Goal: Contribute content: Add original content to the website for others to see

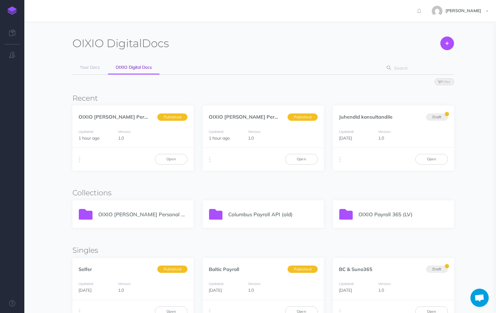
click at [142, 210] on p "OIXIO [PERSON_NAME] Personal 365" at bounding box center [142, 214] width 89 height 8
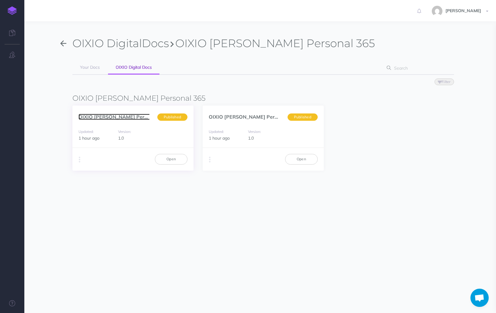
click at [122, 118] on link "OIXIO Palk ja Personal... (et)" at bounding box center [123, 117] width 90 height 6
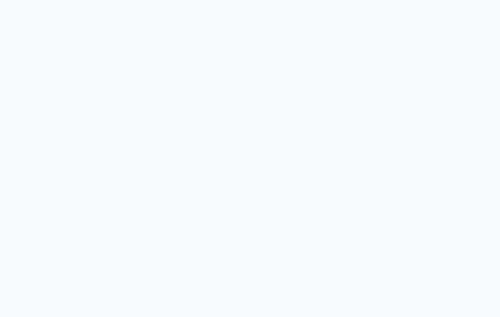
select select "et"
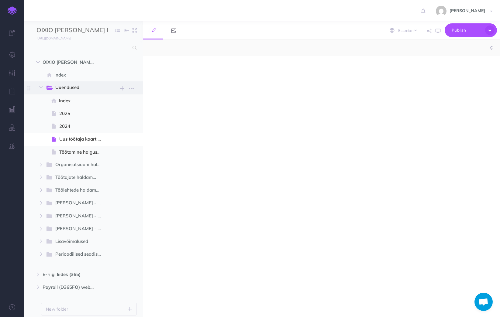
select select "null"
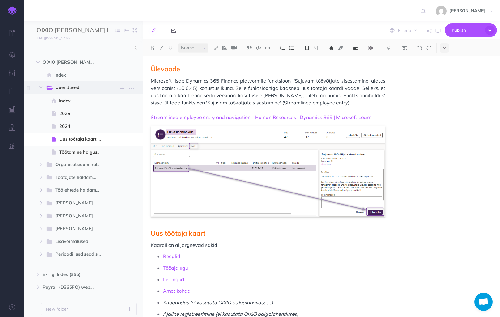
click at [66, 89] on span "Uuendused" at bounding box center [76, 88] width 42 height 8
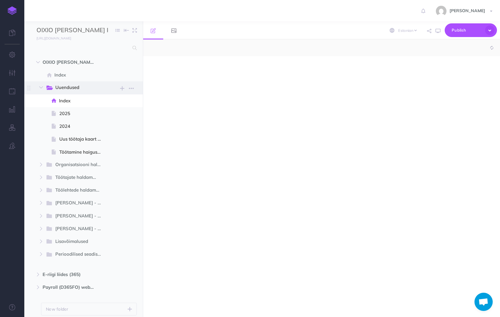
select select "null"
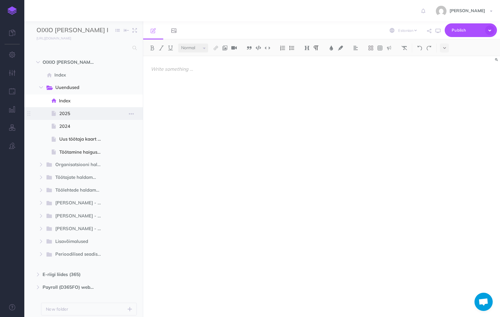
click at [65, 113] on span "2025" at bounding box center [82, 113] width 47 height 7
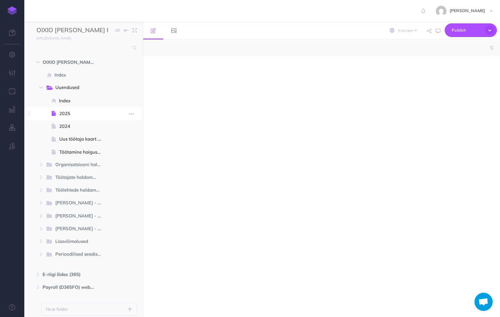
select select "null"
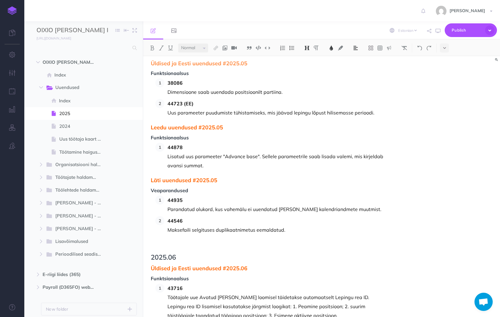
scroll to position [2242, 0]
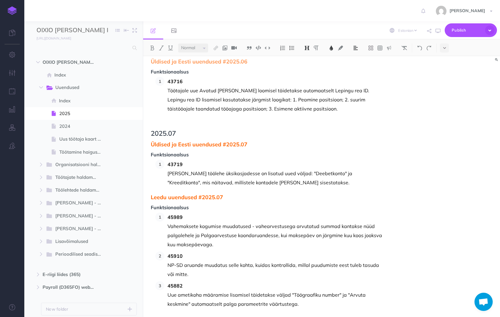
click at [295, 291] on p "Uue ametikoha määramise lisamisel täidetakse väljad "Töögraafiku number" ja "Ar…" at bounding box center [277, 300] width 218 height 18
click at [170, 316] on p at bounding box center [268, 319] width 235 height 7
drag, startPoint x: 151, startPoint y: 114, endPoint x: 204, endPoint y: 142, distance: 60.5
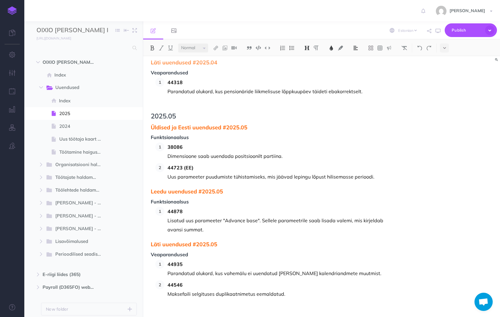
scroll to position [1969, 0]
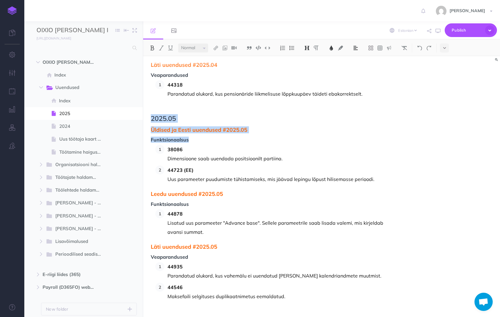
drag, startPoint x: 151, startPoint y: 99, endPoint x: 210, endPoint y: 123, distance: 62.8
copy div "2025.05 Üldised ja Eesti uuendused #2025.05 Funktsionaalsus"
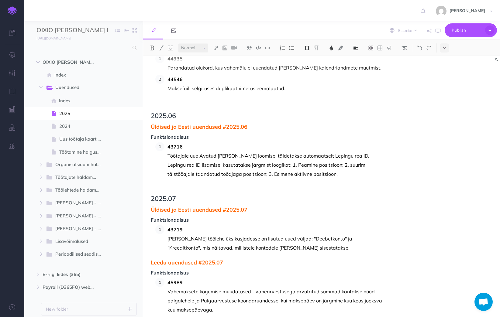
scroll to position [2242, 0]
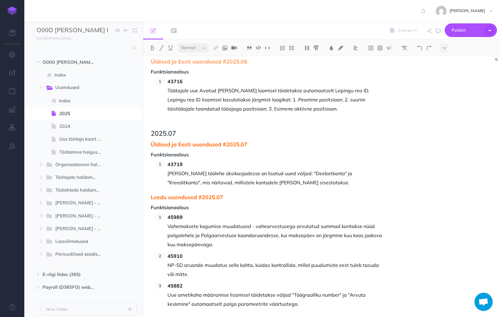
click at [174, 316] on p at bounding box center [268, 319] width 235 height 7
paste div
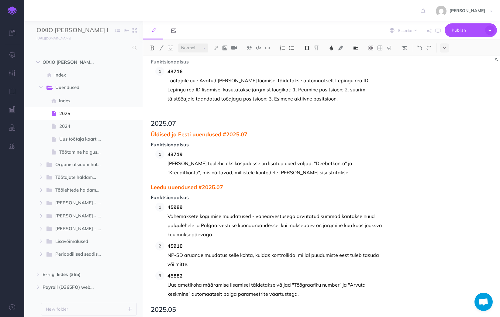
click at [175, 306] on span "2025.05" at bounding box center [268, 309] width 235 height 7
click at [247, 317] on span "Üldised ja Eesti uuendused #2025.05" at bounding box center [268, 321] width 235 height 6
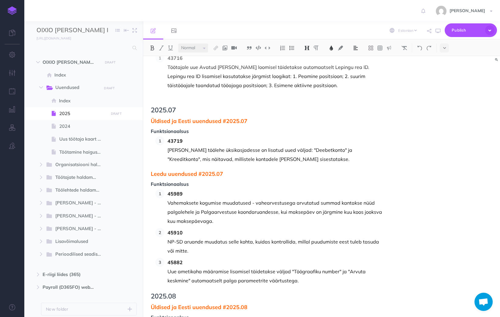
scroll to position [2273, 0]
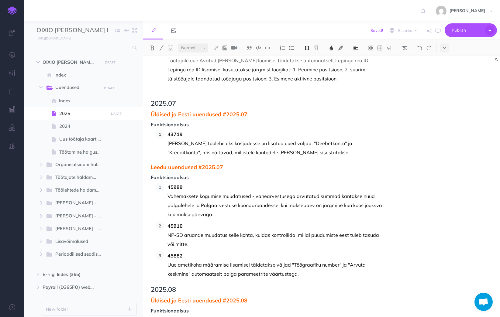
click at [206, 309] on span "Funktsionaalsus" at bounding box center [268, 311] width 235 height 5
drag, startPoint x: 187, startPoint y: 117, endPoint x: 154, endPoint y: 117, distance: 32.5
copy span "43719"
click at [195, 309] on span "Funktsionaalsus" at bounding box center [268, 311] width 235 height 5
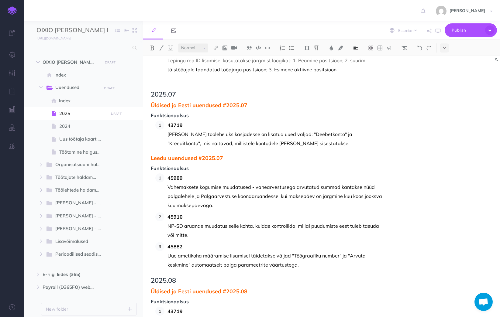
scroll to position [2289, 0]
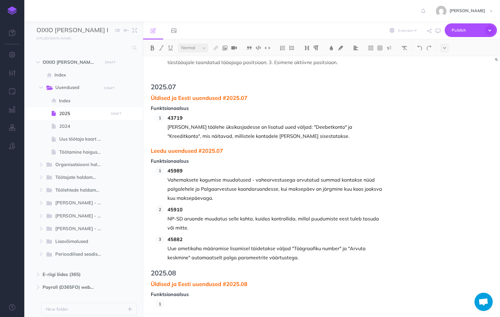
click at [178, 300] on p at bounding box center [277, 304] width 218 height 9
click at [178, 309] on p at bounding box center [277, 313] width 218 height 9
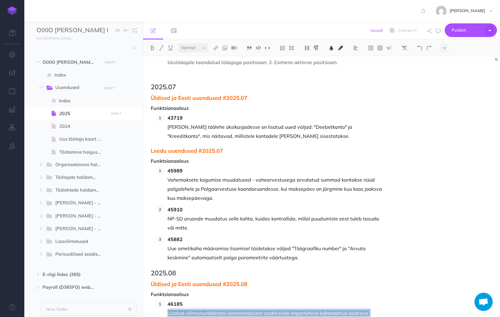
drag, startPoint x: 216, startPoint y: 305, endPoint x: 166, endPoint y: 297, distance: 50.5
click at [166, 300] on li "46185 Lisatud võimalus määrata iseteenindusest aadresside importimisel kohandat…" at bounding box center [274, 313] width 221 height 27
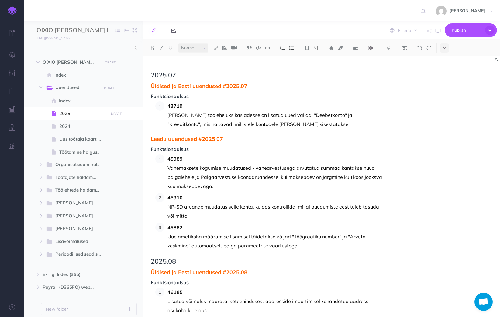
scroll to position [2307, 0]
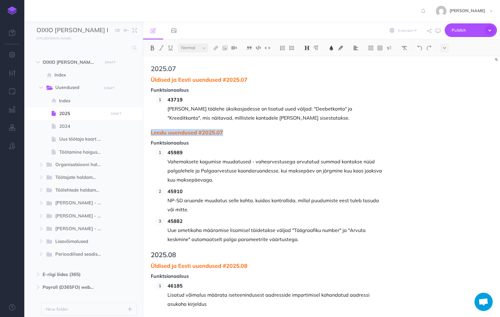
drag, startPoint x: 223, startPoint y: 115, endPoint x: 151, endPoint y: 115, distance: 72.1
click at [151, 130] on span "Leedu uuendused #2025.07" at bounding box center [268, 133] width 235 height 6
copy span "Leedu uuendused #2025.07"
click at [162, 316] on p at bounding box center [268, 319] width 235 height 7
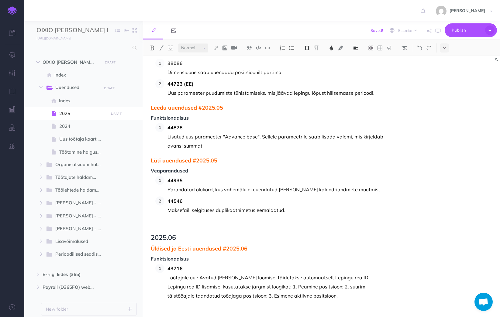
scroll to position [2034, 0]
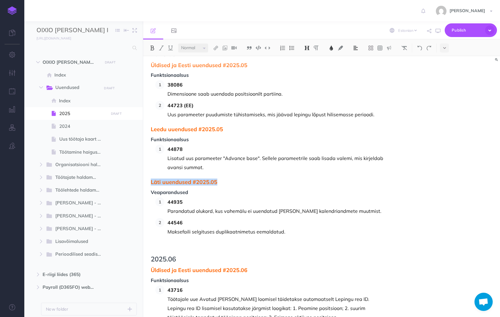
drag, startPoint x: 218, startPoint y: 165, endPoint x: 152, endPoint y: 164, distance: 66.6
click at [152, 179] on span "Läti uuendused #2025.05" at bounding box center [268, 182] width 235 height 6
copy span "Läti uuendused #2025.05"
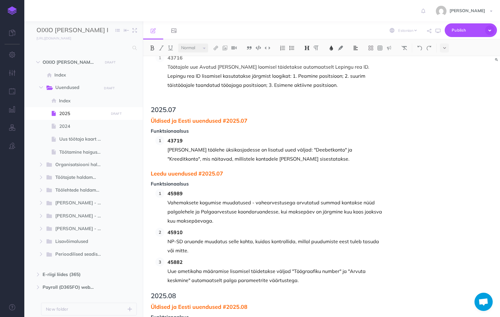
scroll to position [2316, 0]
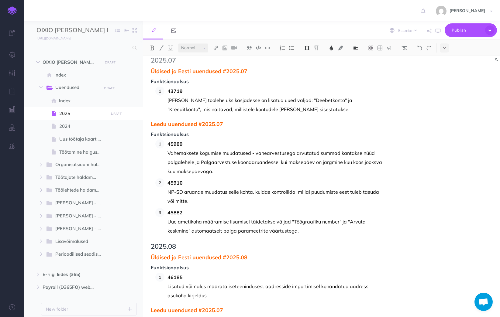
click at [168, 316] on p at bounding box center [268, 319] width 235 height 7
click at [226, 308] on span "Leedu uuendused #2025.07" at bounding box center [268, 311] width 235 height 6
click at [220, 317] on span "Läti uuendused #2025.05" at bounding box center [268, 321] width 235 height 6
click at [227, 308] on span "Leedu uuendused #2025.08" at bounding box center [268, 311] width 235 height 6
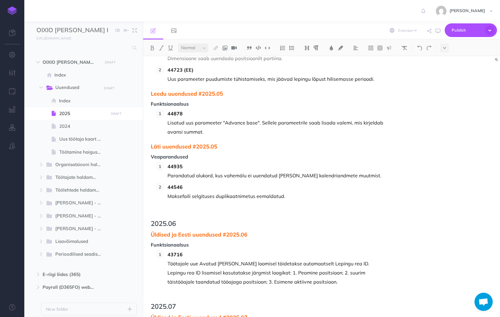
scroll to position [2032, 0]
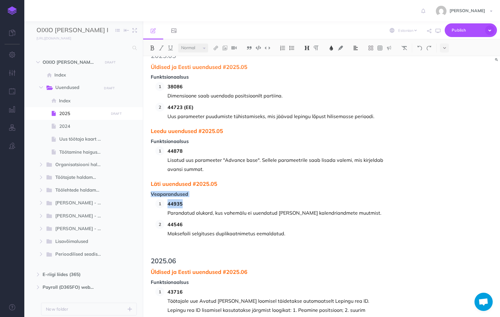
drag, startPoint x: 186, startPoint y: 187, endPoint x: 150, endPoint y: 176, distance: 37.9
copy div "Veaparandused 44935"
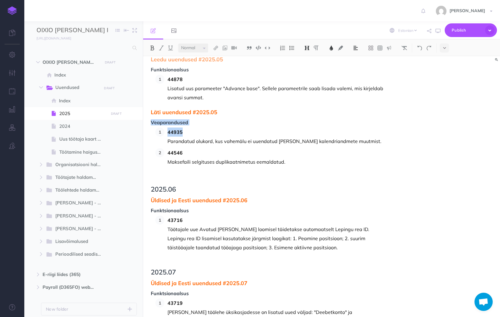
scroll to position [2336, 0]
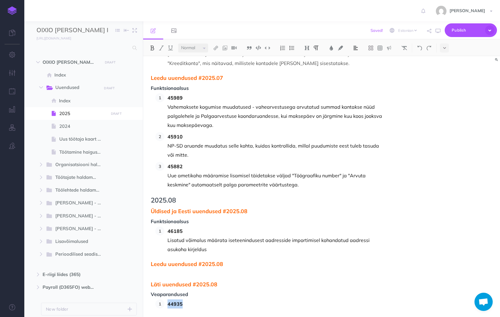
drag, startPoint x: 192, startPoint y: 286, endPoint x: 168, endPoint y: 286, distance: 24.0
click at [168, 300] on span "44935" at bounding box center [277, 304] width 218 height 9
click at [193, 300] on p at bounding box center [277, 304] width 218 height 9
click at [171, 309] on p at bounding box center [277, 313] width 218 height 9
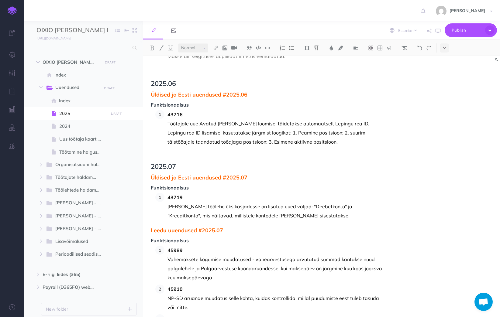
scroll to position [2198, 0]
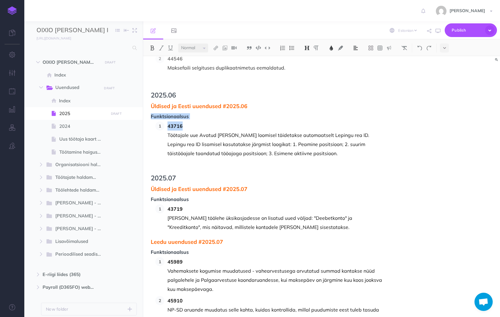
drag, startPoint x: 193, startPoint y: 108, endPoint x: 151, endPoint y: 97, distance: 43.6
copy div "Funktsionaalsus 43716"
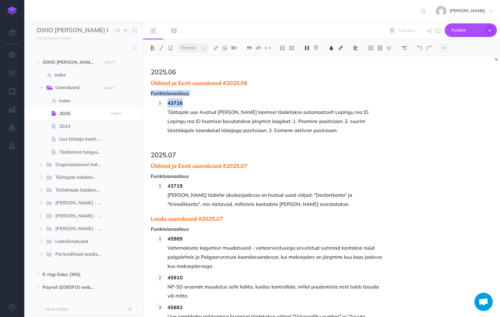
scroll to position [2380, 0]
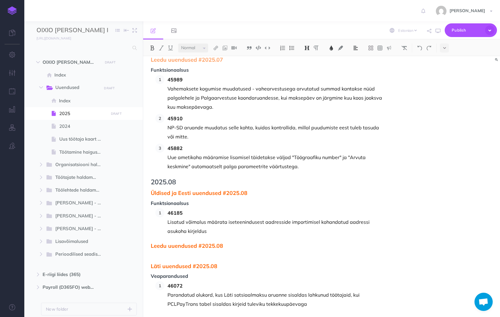
click at [185, 252] on p at bounding box center [268, 255] width 235 height 7
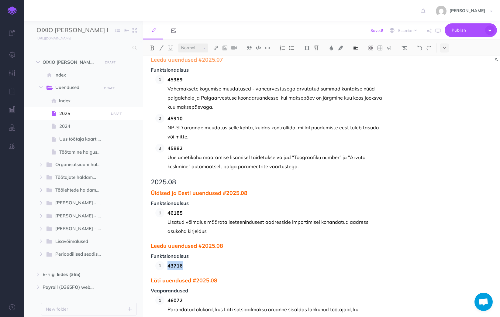
drag, startPoint x: 186, startPoint y: 245, endPoint x: 168, endPoint y: 248, distance: 17.8
click at [168, 261] on span "43716" at bounding box center [277, 265] width 218 height 9
click at [196, 261] on p at bounding box center [277, 265] width 218 height 9
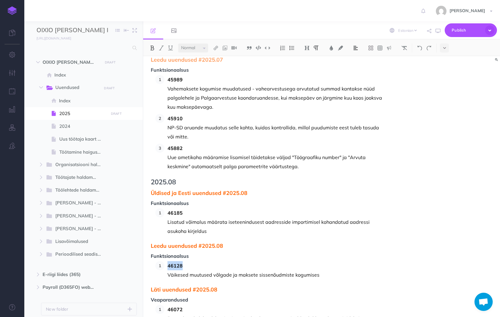
drag, startPoint x: 192, startPoint y: 247, endPoint x: 168, endPoint y: 248, distance: 23.5
click at [168, 261] on span "46128" at bounding box center [277, 265] width 218 height 9
copy span "46128"
click at [325, 271] on p "Väikesed muutused võlgade ja maksete sissenõudmiste kogumises" at bounding box center [277, 275] width 218 height 9
click at [200, 282] on span "46139" at bounding box center [277, 286] width 218 height 9
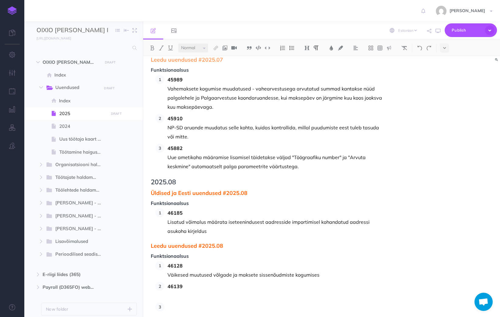
click at [170, 291] on p at bounding box center [277, 295] width 218 height 9
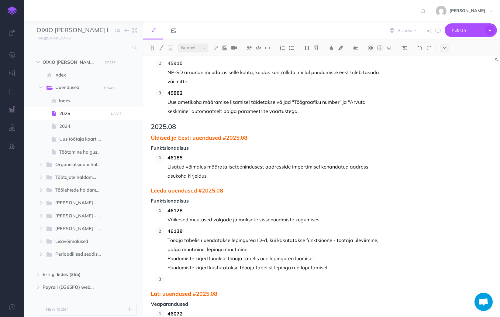
scroll to position [2441, 0]
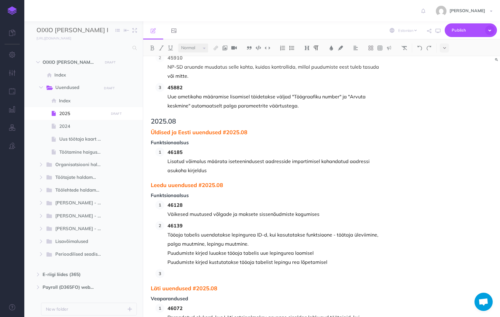
click at [180, 269] on p at bounding box center [277, 273] width 218 height 9
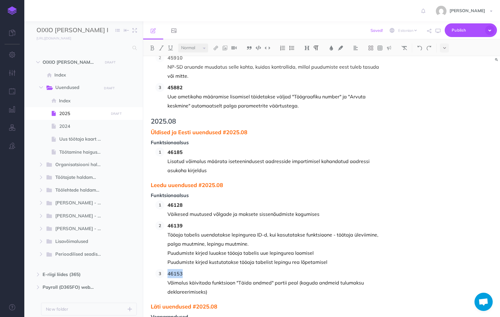
drag, startPoint x: 183, startPoint y: 256, endPoint x: 169, endPoint y: 257, distance: 14.6
click at [169, 269] on p "46153" at bounding box center [277, 273] width 218 height 9
click at [154, 48] on img at bounding box center [152, 48] width 5 height 5
click at [191, 221] on span "46139" at bounding box center [277, 225] width 218 height 9
click at [219, 279] on p "Võimalus käivitada funktsioon "Täida andmed" partii peal (koguda andmeid tuluma…" at bounding box center [277, 288] width 218 height 18
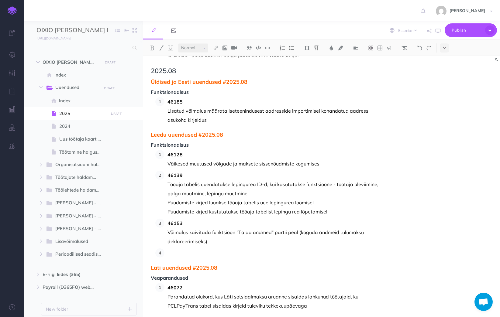
scroll to position [2493, 0]
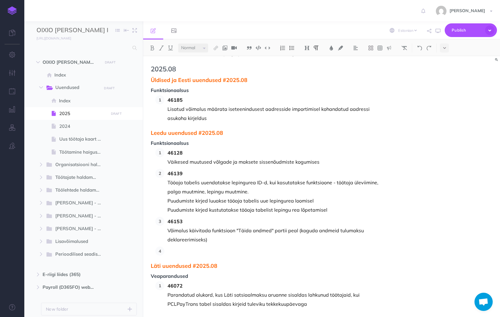
click at [181, 247] on p at bounding box center [277, 251] width 218 height 9
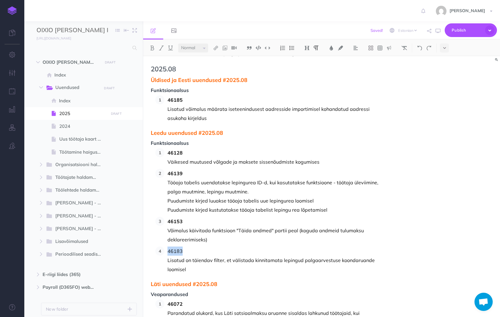
drag, startPoint x: 182, startPoint y: 234, endPoint x: 168, endPoint y: 234, distance: 14.0
click at [168, 247] on p "46183" at bounding box center [277, 251] width 218 height 9
click at [152, 51] on button at bounding box center [152, 47] width 9 height 9
click at [207, 256] on p "Lisatud on täiendav filter, et välistada kinnitamata lepingud palgaarvestuse ko…" at bounding box center [277, 265] width 218 height 18
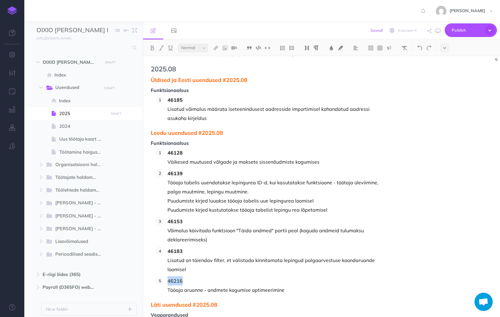
drag, startPoint x: 186, startPoint y: 264, endPoint x: 169, endPoint y: 264, distance: 17.0
click at [169, 277] on p "46216" at bounding box center [277, 281] width 218 height 9
drag, startPoint x: 151, startPoint y: 49, endPoint x: 208, endPoint y: 55, distance: 56.6
click at [152, 49] on img at bounding box center [152, 48] width 5 height 5
click at [297, 286] on p "Tööaja aruanne - andmete kogumise optimeerimine" at bounding box center [277, 290] width 218 height 9
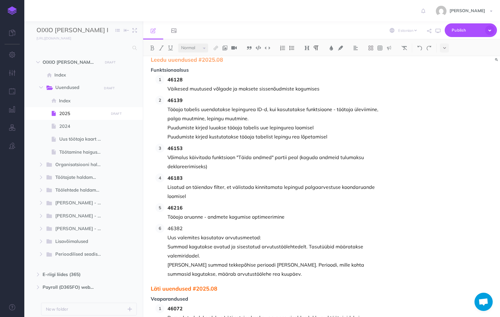
scroll to position [2571, 0]
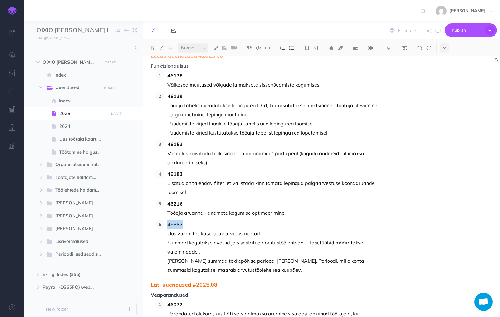
drag, startPoint x: 184, startPoint y: 208, endPoint x: 169, endPoint y: 208, distance: 15.5
click at [169, 220] on p "46382" at bounding box center [277, 224] width 218 height 9
click at [154, 48] on img at bounding box center [152, 48] width 5 height 5
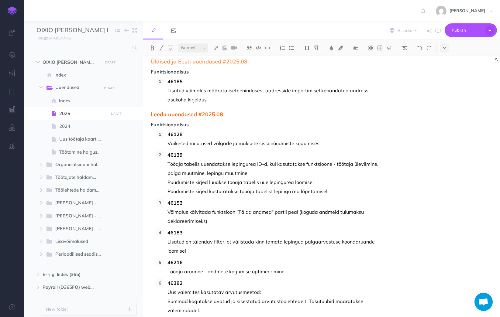
scroll to position [2479, 0]
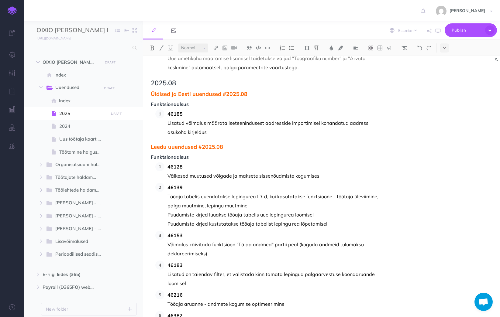
click at [214, 119] on p "Lisatud võimalus määrata iseteenindusest aadresside importimisel kohandatud aad…" at bounding box center [277, 128] width 218 height 18
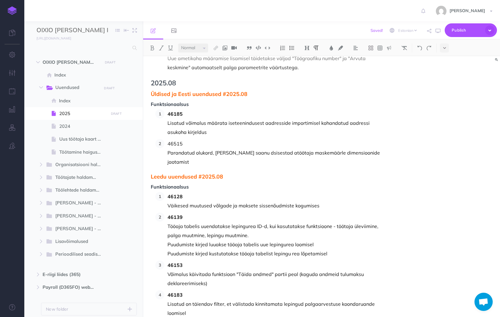
click at [245, 148] on p "Parandatud olukord, kus ei saanu dsisestad atöötaja maskemäärle dimensioonide j…" at bounding box center [277, 157] width 218 height 18
click at [268, 148] on p "Parandatud olukord, kus ei saanud sisestad atöötaja maskemäärle dimensioonide j…" at bounding box center [277, 157] width 218 height 18
click at [313, 148] on p "Parandatud olukord, kus ei saanud sisestada töötaja maksemäärle dimensioonide j…" at bounding box center [277, 157] width 218 height 18
click at [379, 148] on p "Parandatud olukord, kus ei saanud sisestada töötaja maksemäärale dimensioonide …" at bounding box center [277, 157] width 218 height 18
drag, startPoint x: 185, startPoint y: 126, endPoint x: 168, endPoint y: 125, distance: 17.0
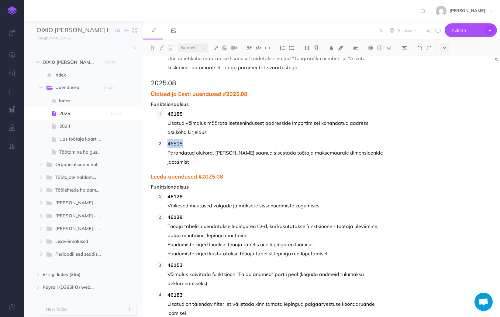
click at [168, 139] on p "46515" at bounding box center [277, 143] width 218 height 9
click at [154, 50] on img at bounding box center [152, 48] width 5 height 5
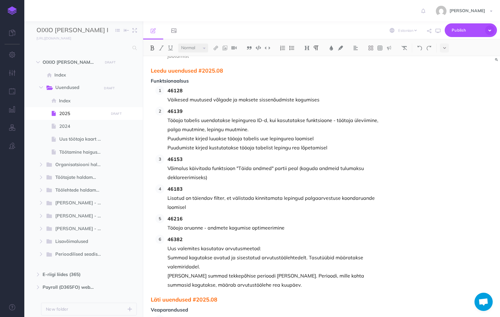
scroll to position [2610, 0]
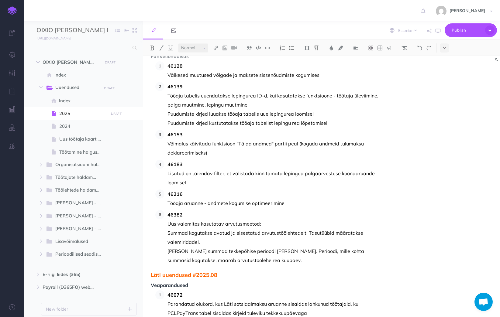
click at [315, 300] on p "Parandatud olukord, kus Läti sotsiaalmaksu aruanne sisaldas lahkunud töötajaid,…" at bounding box center [277, 309] width 218 height 18
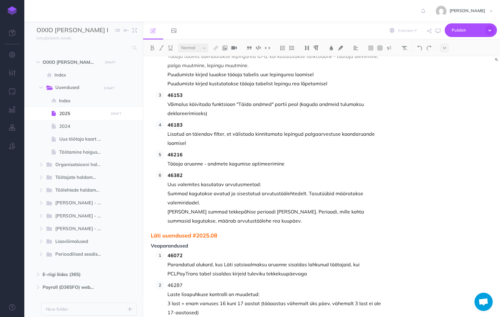
scroll to position [2676, 0]
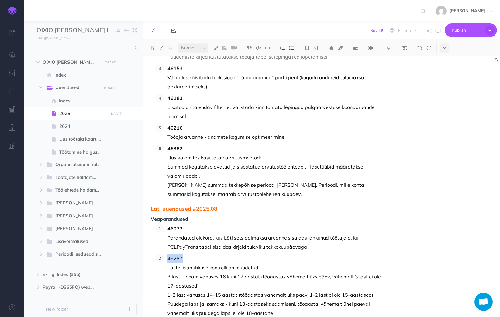
drag, startPoint x: 182, startPoint y: 231, endPoint x: 169, endPoint y: 231, distance: 13.1
click at [169, 254] on p "46287" at bounding box center [277, 258] width 218 height 9
click at [151, 47] on img at bounding box center [152, 48] width 5 height 5
click at [272, 300] on p "Puudega laps jäi samaks - kuni 18-aastaseks saamiseni, tööaastal vähemalt ühel …" at bounding box center [277, 309] width 218 height 18
drag, startPoint x: 185, startPoint y: 299, endPoint x: 169, endPoint y: 298, distance: 16.4
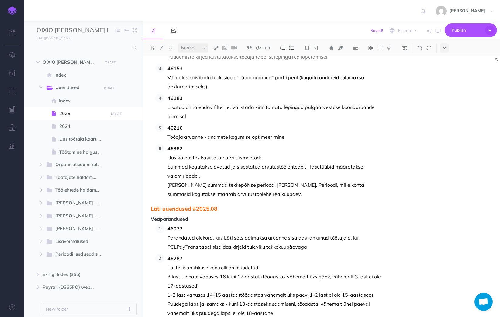
click at [153, 49] on img at bounding box center [152, 48] width 5 height 5
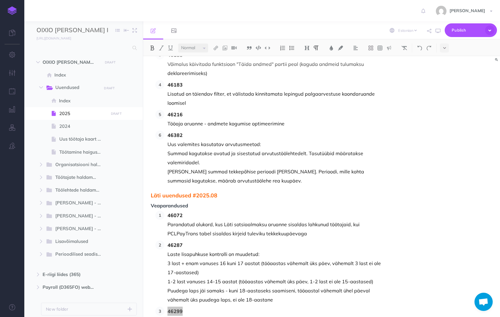
scroll to position [2697, 0]
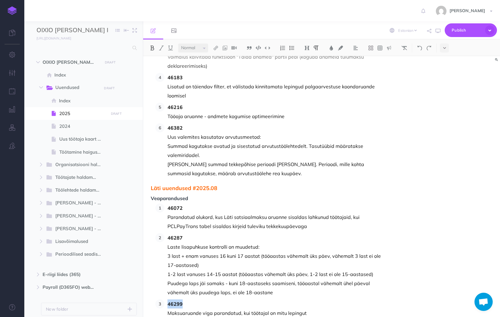
click at [310, 309] on p "Maksuaruande viga parandatud, kui töötajal on mitu lepingut" at bounding box center [277, 313] width 218 height 9
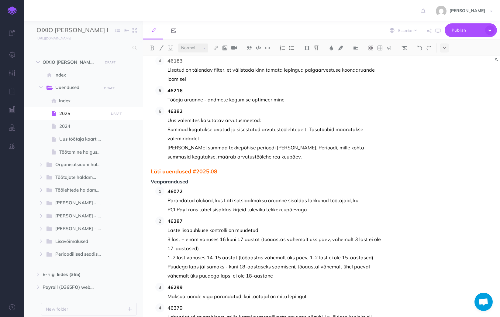
scroll to position [2727, 0]
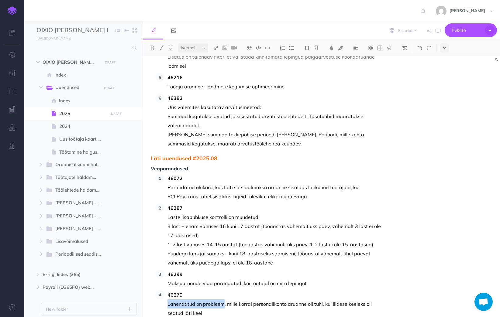
drag, startPoint x: 223, startPoint y: 276, endPoint x: 169, endPoint y: 278, distance: 54.4
click at [169, 300] on p "Lahendatud on probleem, mille korral personalikonto aruanne oli tühi, kui liide…" at bounding box center [277, 309] width 218 height 18
drag, startPoint x: 190, startPoint y: 268, endPoint x: 168, endPoint y: 268, distance: 22.2
click at [168, 291] on p "46379" at bounding box center [277, 295] width 218 height 9
click at [153, 48] on img at bounding box center [152, 48] width 5 height 5
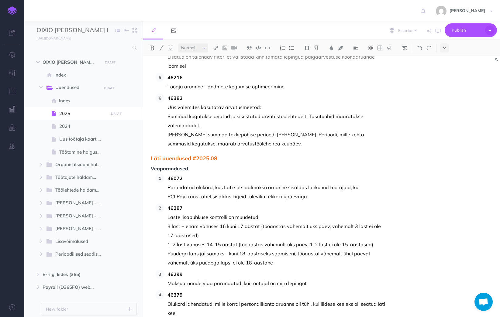
click at [271, 130] on p "Kogutud summad tekkepõhise perioodi kaupa. Perioodi, mille kohta summasid kogut…" at bounding box center [277, 139] width 218 height 18
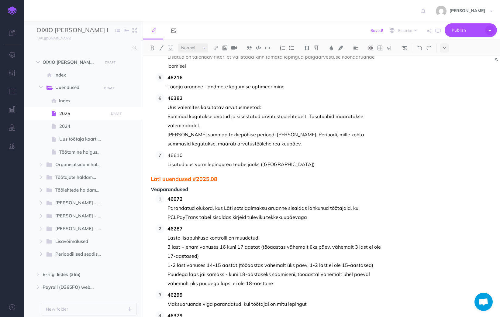
click at [275, 160] on p "Lisatud uus vorm lepingurea teabe jaoks (Leedu)" at bounding box center [277, 164] width 218 height 9
drag, startPoint x: 187, startPoint y: 128, endPoint x: 166, endPoint y: 128, distance: 21.0
click at [166, 151] on li "46610 Lisatud uus vorm lepingurea teabe jaoks (Leedu regiooni jaoks)" at bounding box center [274, 160] width 221 height 18
click at [152, 51] on button at bounding box center [152, 47] width 9 height 9
drag, startPoint x: 321, startPoint y: 139, endPoint x: 258, endPoint y: 136, distance: 63.0
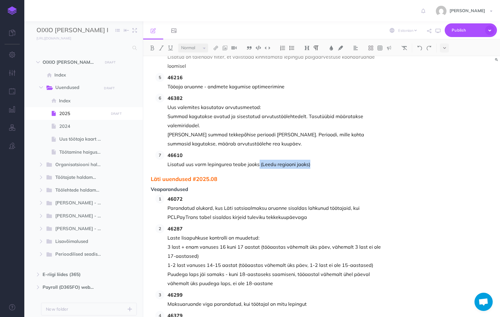
click at [258, 160] on p "Lisatud uus vorm lepingurea teabe jaoks (Leedu regiooni jaoks)" at bounding box center [277, 164] width 218 height 9
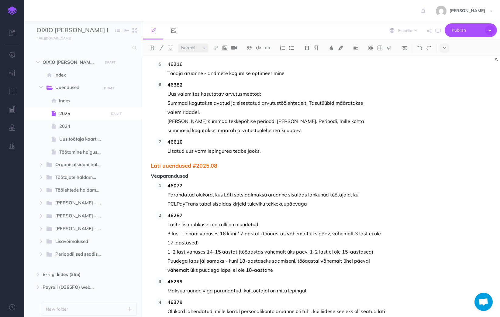
scroll to position [2748, 0]
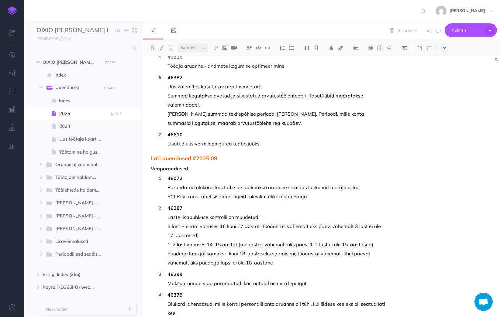
click at [204, 300] on p "Olukord lahendatud, mille korral personalikonto aruanne oli tühi, kui liidese k…" at bounding box center [277, 309] width 218 height 18
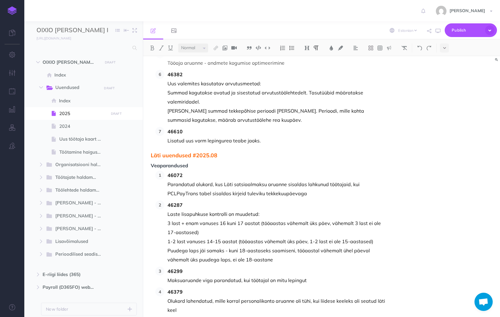
scroll to position [2781, 0]
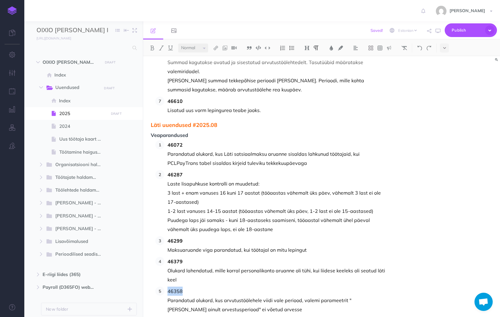
drag, startPoint x: 178, startPoint y: 265, endPoint x: 168, endPoint y: 265, distance: 9.4
click at [168, 287] on p "46358" at bounding box center [277, 291] width 218 height 9
click at [153, 49] on img at bounding box center [152, 48] width 5 height 5
click at [191, 296] on p "Parandatud olukord, kus arvutustöölehele viidi vale periood, valemi parameetrit…" at bounding box center [277, 305] width 218 height 18
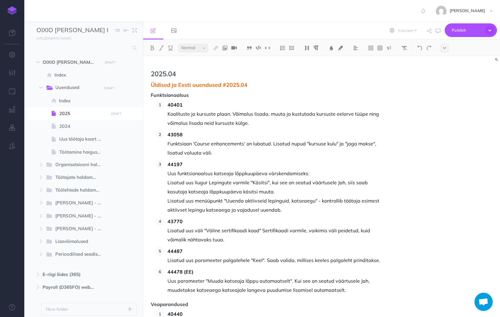
scroll to position [1595, 0]
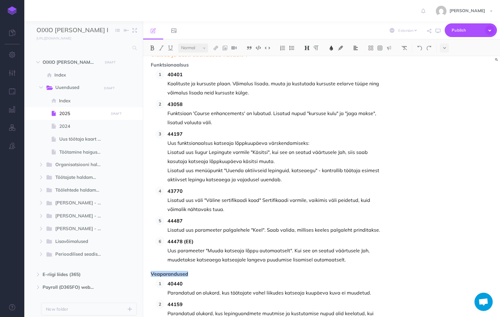
drag, startPoint x: 182, startPoint y: 258, endPoint x: 151, endPoint y: 258, distance: 30.1
click at [151, 272] on span "Veaparandused" at bounding box center [268, 274] width 235 height 5
drag, startPoint x: 189, startPoint y: 266, endPoint x: 151, endPoint y: 256, distance: 39.0
copy div "Veaparandused 40440"
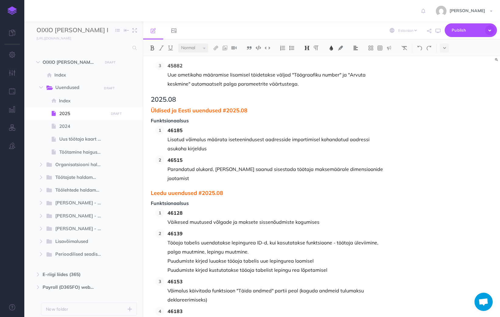
scroll to position [2452, 0]
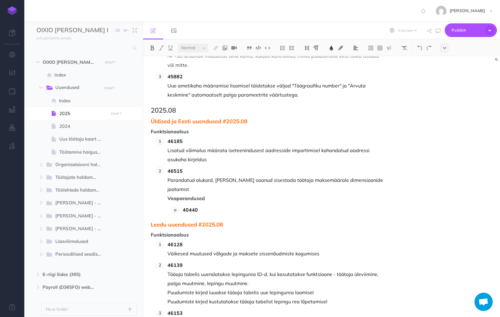
click at [443, 48] on button at bounding box center [444, 47] width 9 height 9
click at [206, 206] on span "40440" at bounding box center [284, 210] width 203 height 9
drag, startPoint x: 212, startPoint y: 183, endPoint x: 164, endPoint y: 174, distance: 48.1
click at [164, 174] on li "46515 Parandatud olukord, kus ei saanud sisestada töötaja maksemäärale dimensio…" at bounding box center [274, 191] width 221 height 48
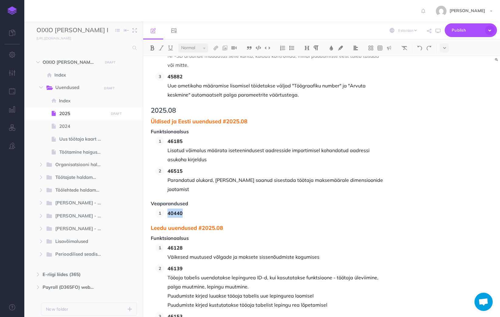
drag, startPoint x: 187, startPoint y: 185, endPoint x: 168, endPoint y: 185, distance: 18.6
click at [168, 209] on span "40440" at bounding box center [277, 213] width 218 height 9
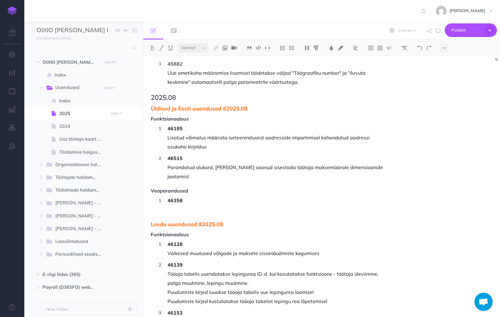
scroll to position [2455, 0]
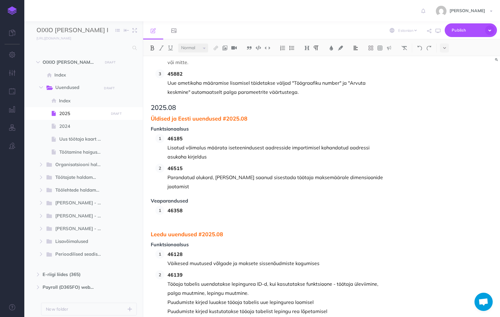
click at [182, 206] on span "46358" at bounding box center [277, 210] width 218 height 9
click at [177, 215] on p at bounding box center [277, 219] width 218 height 9
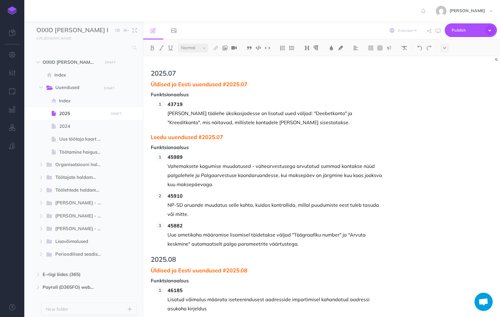
scroll to position [2333, 0]
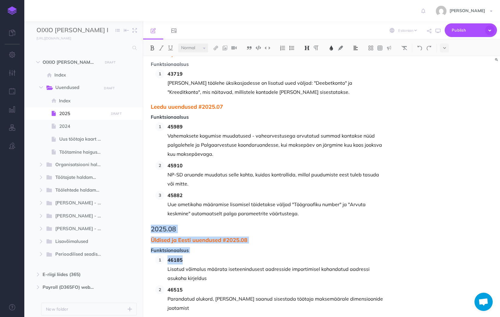
drag, startPoint x: 195, startPoint y: 243, endPoint x: 153, endPoint y: 212, distance: 52.4
copy div "2025.08 Üldised ja Eesti uuendused #2025.08 Funktsionaalsus 46185"
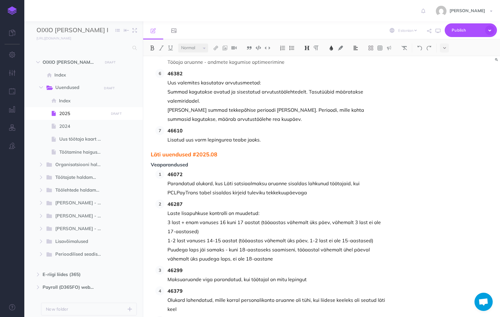
scroll to position [2829, 0]
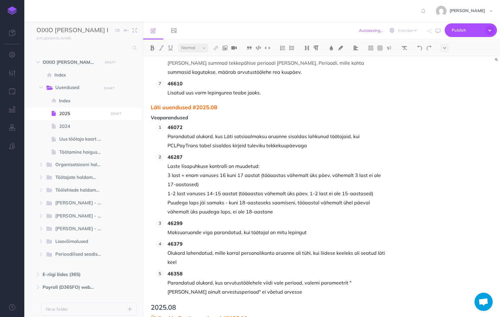
click at [181, 304] on span "2025.08" at bounding box center [268, 307] width 235 height 7
click at [248, 316] on span "Üldised ja Eesti uuendused #2025.08" at bounding box center [268, 319] width 235 height 6
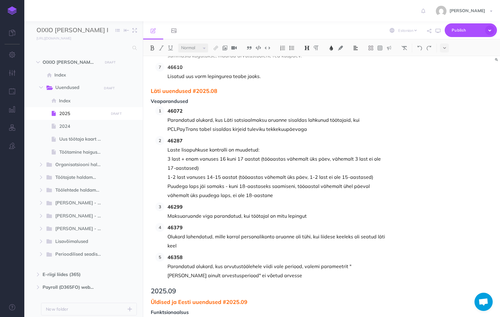
scroll to position [2866, 0]
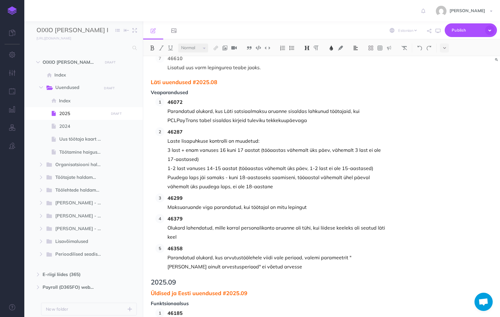
click at [188, 309] on span "46185" at bounding box center [277, 313] width 218 height 9
click at [177, 309] on p at bounding box center [277, 313] width 218 height 9
click at [210, 309] on span "43059" at bounding box center [277, 313] width 218 height 9
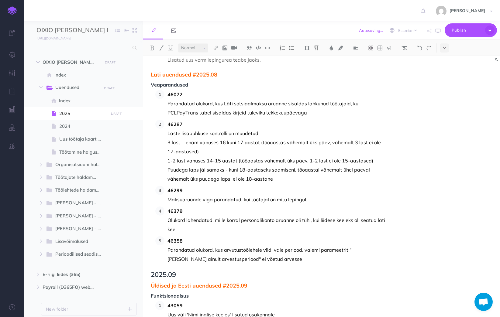
scroll to position [2875, 0]
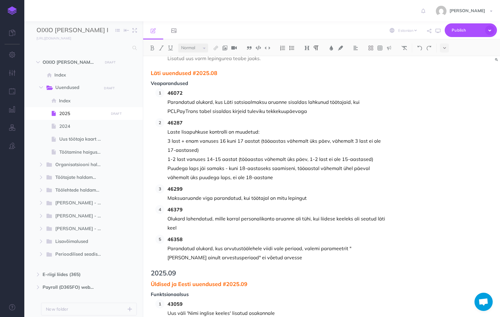
click at [281, 309] on p "Uus väli 'Nimi inglise keeles' lisatud osakonnale" at bounding box center [277, 313] width 218 height 9
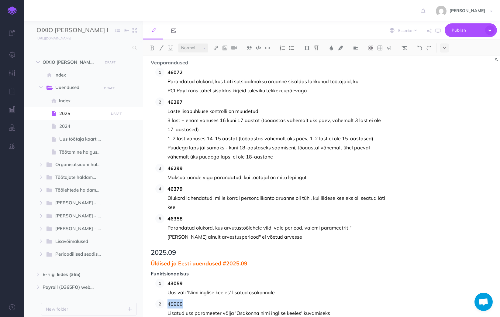
drag, startPoint x: 184, startPoint y: 278, endPoint x: 169, endPoint y: 276, distance: 15.7
click at [169, 300] on p "45968" at bounding box center [277, 304] width 218 height 9
click at [153, 49] on img at bounding box center [152, 48] width 5 height 5
click at [342, 309] on p "Lisatud uss parameeter välja 'Osakonna nimi inglise keeles' kuvamiseks" at bounding box center [277, 313] width 218 height 9
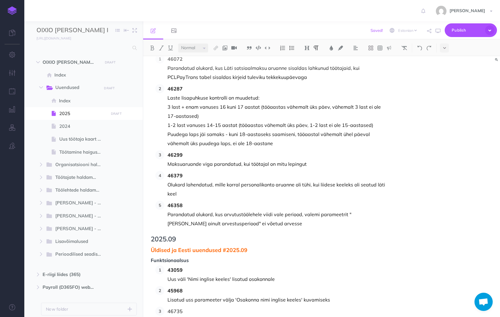
scroll to position [2917, 0]
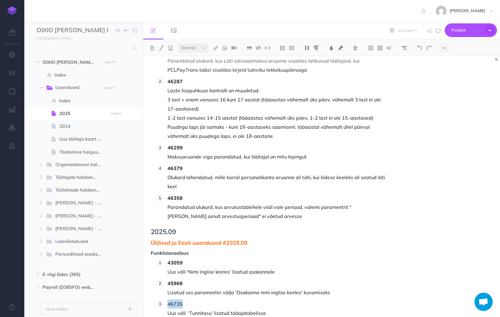
drag, startPoint x: 176, startPoint y: 277, endPoint x: 168, endPoint y: 276, distance: 8.2
click at [168, 300] on p "46735" at bounding box center [277, 304] width 218 height 9
click at [154, 49] on img at bounding box center [152, 48] width 5 height 5
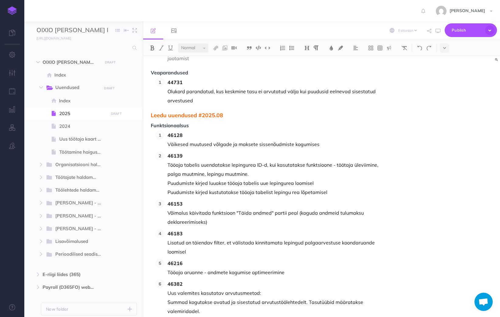
scroll to position [2582, 0]
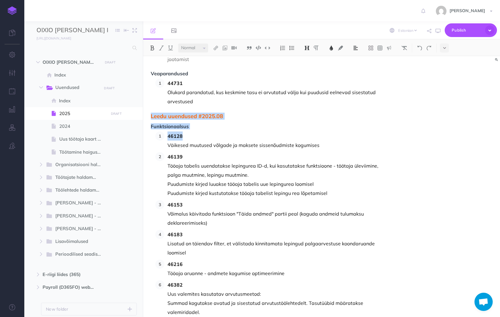
drag, startPoint x: 188, startPoint y: 109, endPoint x: 146, endPoint y: 89, distance: 46.4
copy div "Leedu uuendused #2025.08 Funktsionaalsus 46128"
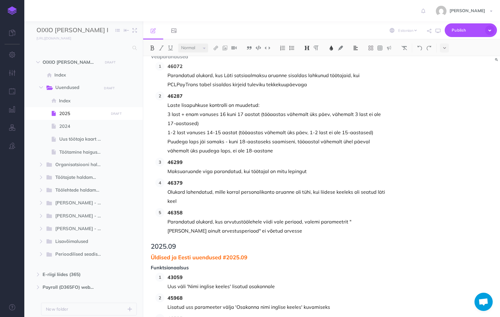
scroll to position [2917, 0]
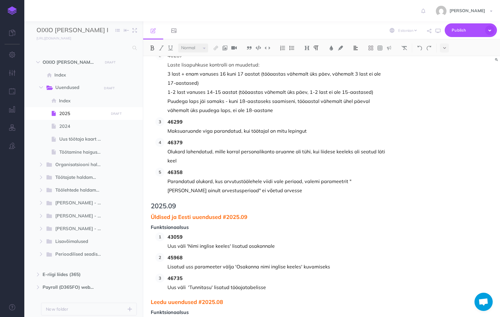
scroll to position [2951, 0]
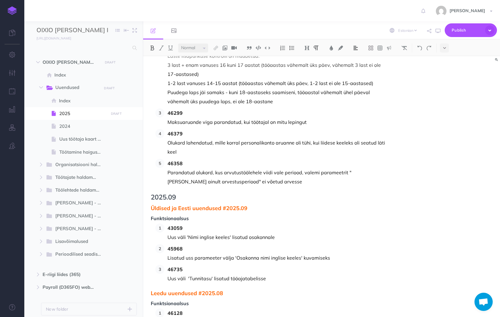
click at [227, 291] on span "Leedu uuendused #2025.08" at bounding box center [268, 294] width 235 height 6
click at [189, 309] on span "46128" at bounding box center [277, 313] width 218 height 9
click at [190, 309] on span "46765" at bounding box center [277, 313] width 218 height 9
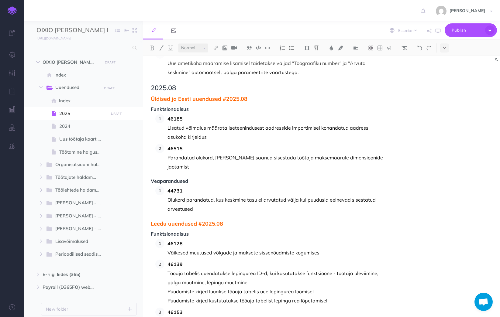
scroll to position [2465, 0]
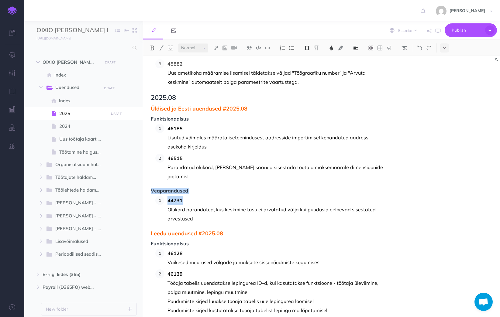
drag, startPoint x: 183, startPoint y: 174, endPoint x: 150, endPoint y: 163, distance: 35.5
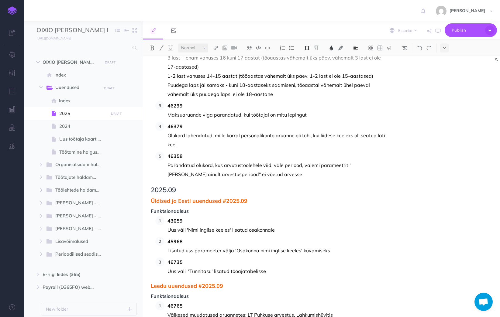
scroll to position [2960, 0]
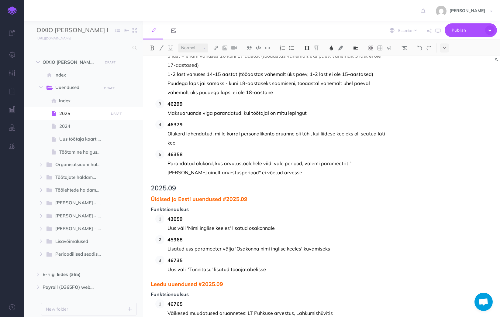
click at [278, 265] on p "Uus väli 'Tunnitasu' lisatud tööajatabelisse" at bounding box center [277, 269] width 218 height 9
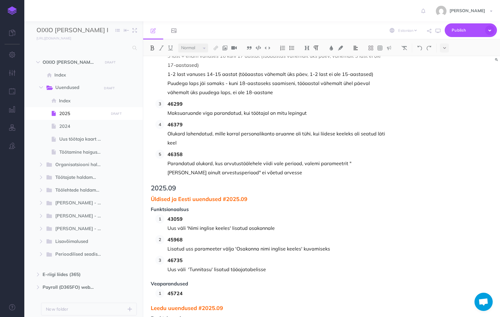
click at [192, 289] on span "45724" at bounding box center [277, 293] width 218 height 9
click at [170, 298] on p at bounding box center [277, 302] width 218 height 9
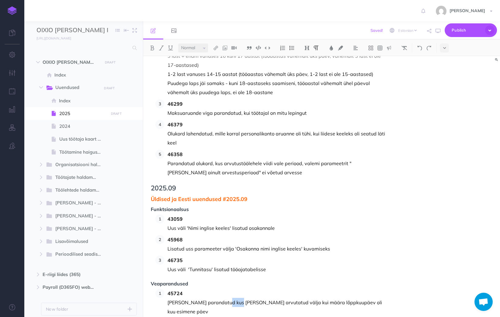
drag, startPoint x: 235, startPoint y: 276, endPoint x: 226, endPoint y: 276, distance: 8.5
click at [225, 298] on p "Olukord parandatud kus palka ei arvutatud välja kui määra lõppkuupäev oli kuu e…" at bounding box center [277, 307] width 218 height 18
click at [291, 298] on p "Olukord parandatud kus töötasu ei arvutatud välja kui määra lõppkuupäev oli kuu…" at bounding box center [277, 307] width 218 height 18
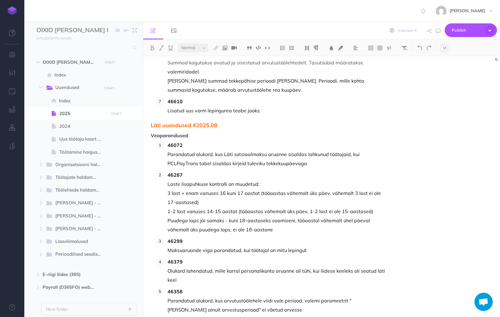
scroll to position [2808, 0]
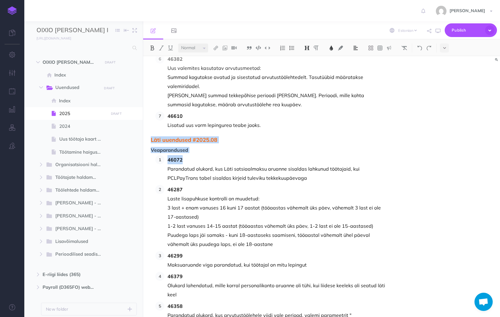
drag, startPoint x: 192, startPoint y: 131, endPoint x: 149, endPoint y: 112, distance: 46.6
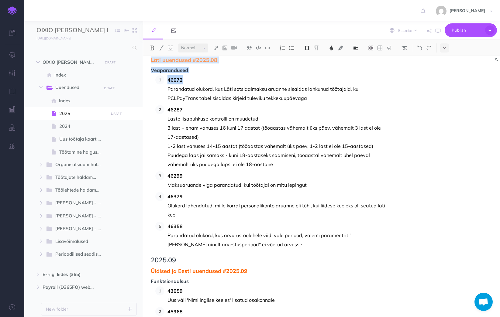
scroll to position [3003, 0]
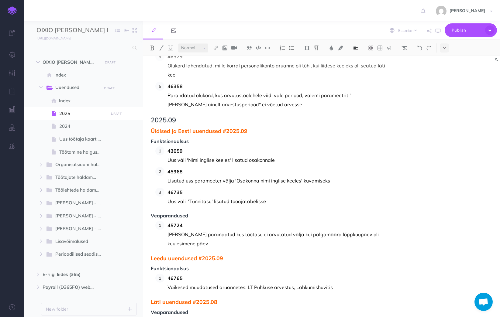
scroll to position [3037, 0]
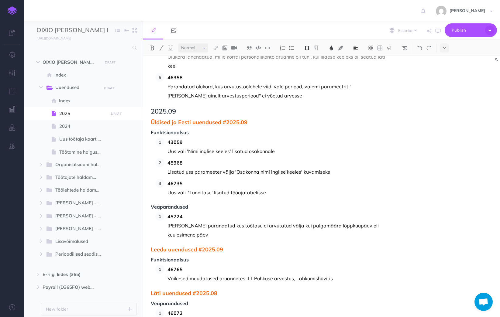
click at [226, 291] on span "Läti uuendused #2025.08" at bounding box center [268, 294] width 235 height 6
click at [185, 309] on span "46072" at bounding box center [277, 313] width 218 height 9
click at [220, 309] on span "36337" at bounding box center [277, 313] width 218 height 9
click at [182, 317] on p at bounding box center [277, 322] width 218 height 9
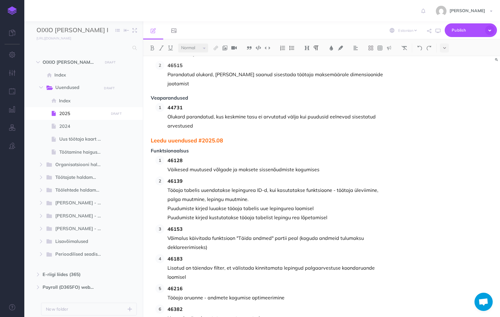
scroll to position [2551, 0]
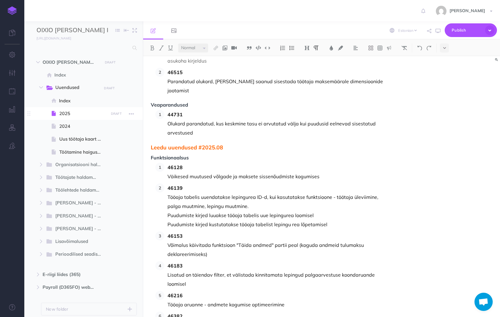
click at [64, 113] on span "2025" at bounding box center [82, 113] width 47 height 7
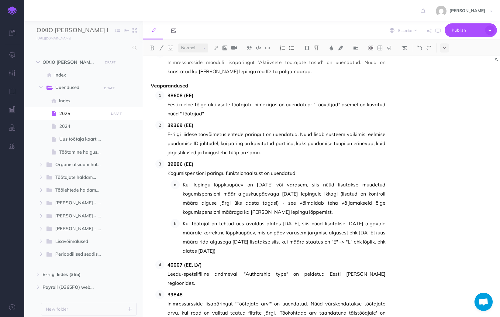
scroll to position [0, 0]
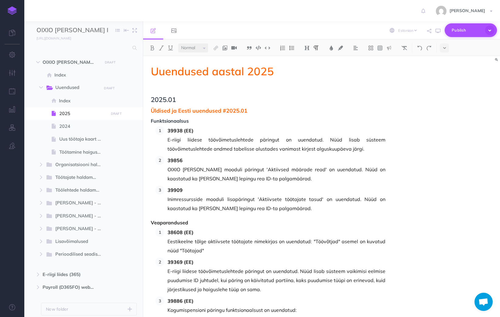
click at [491, 29] on icon "button" at bounding box center [489, 30] width 9 height 9
click at [472, 148] on div "Uuendused aastal 2025 2025.01 Üldised ja Eesti uuendused #2025.01 Funktsionaals…" at bounding box center [321, 186] width 357 height 261
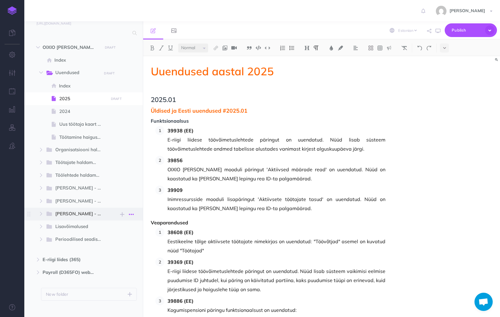
scroll to position [23, 0]
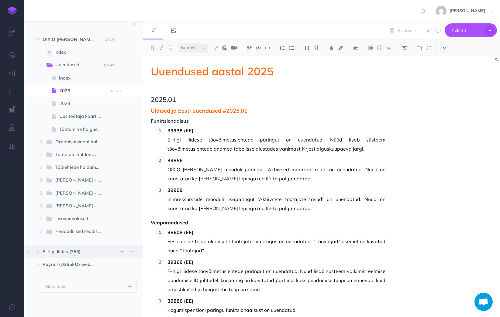
click at [67, 252] on span "E-riigi liides (365)" at bounding box center [71, 251] width 56 height 7
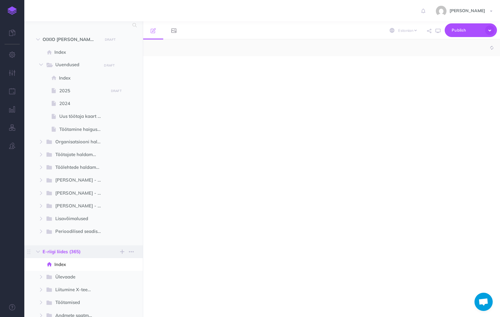
click at [67, 252] on span "E-riigi liides (365)" at bounding box center [71, 251] width 56 height 7
select select "null"
click at [67, 252] on span "E-riigi liides (365)" at bounding box center [71, 251] width 56 height 7
click at [36, 251] on icon "button" at bounding box center [38, 252] width 4 height 4
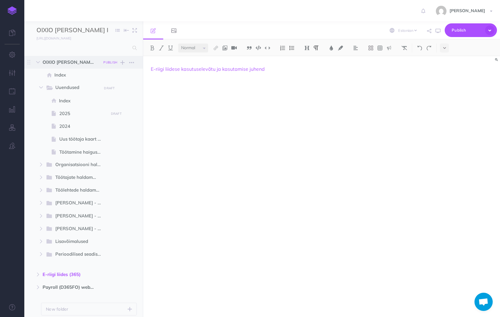
click at [114, 61] on small "PUBLISH" at bounding box center [110, 63] width 14 height 4
click at [108, 116] on button "Publish" at bounding box center [105, 114] width 20 height 10
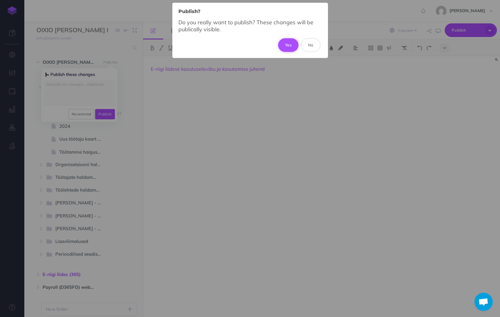
click at [285, 44] on button "Yes" at bounding box center [288, 44] width 20 height 13
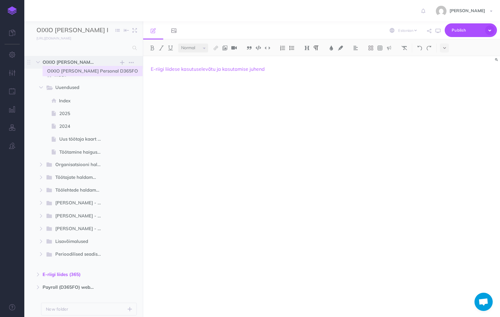
click at [61, 62] on span "OIXIO Palk ja Personal D365FO" at bounding box center [71, 62] width 56 height 7
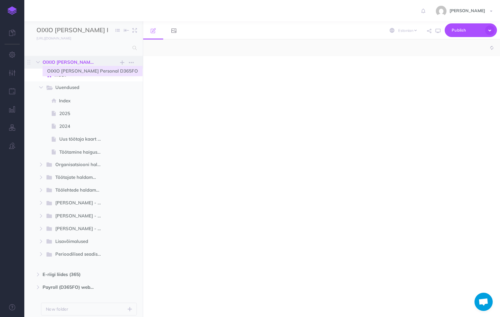
click at [61, 62] on span "OIXIO Palk ja Personal D365FO" at bounding box center [71, 62] width 56 height 7
select select "null"
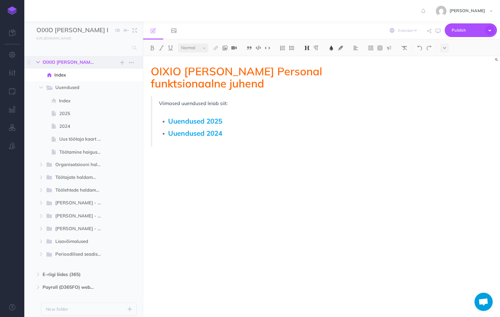
click at [38, 62] on icon "button" at bounding box center [38, 63] width 4 height 4
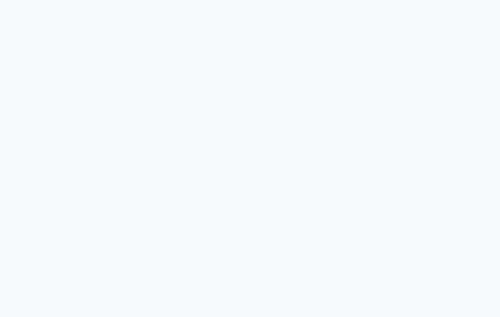
select select "et"
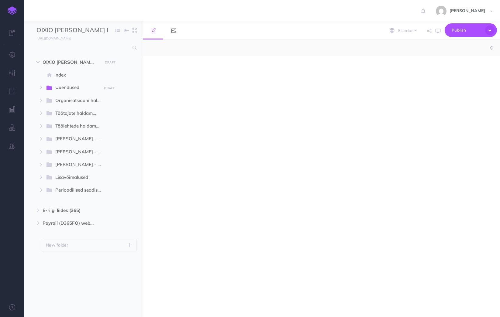
select select "null"
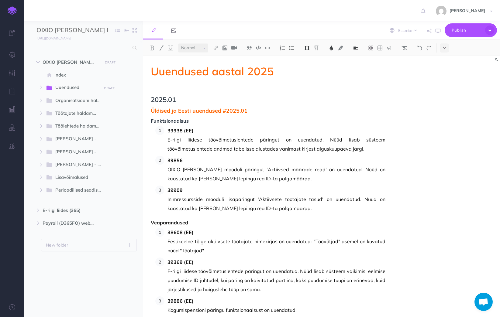
click at [9, 13] on img at bounding box center [12, 10] width 9 height 9
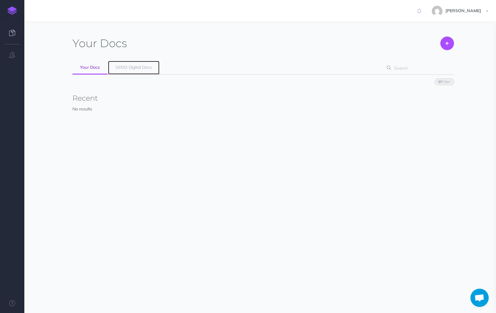
click at [150, 65] on span "OIXIO Digital Docs" at bounding box center [134, 66] width 36 height 5
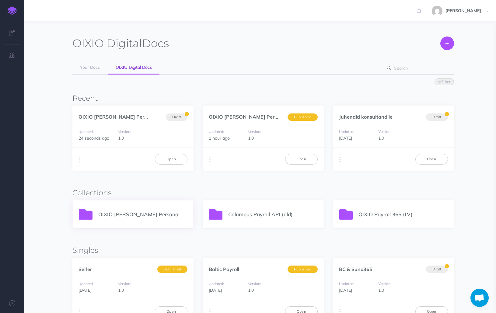
click at [135, 216] on p "OIXIO [PERSON_NAME] Personal 365" at bounding box center [142, 214] width 89 height 8
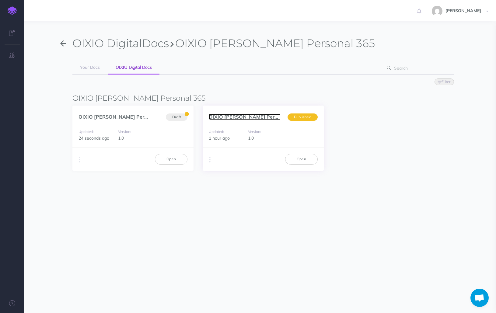
drag, startPoint x: 225, startPoint y: 116, endPoint x: 222, endPoint y: 119, distance: 4.7
click at [225, 116] on link "OIXIO Palk ja Personal... (en)" at bounding box center [254, 117] width 91 height 6
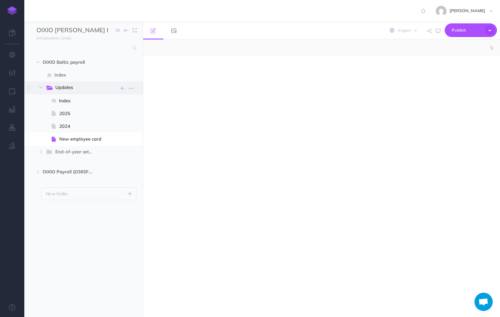
select select "null"
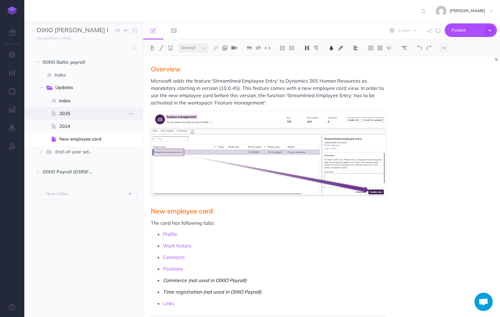
click at [65, 115] on span "2025" at bounding box center [82, 113] width 47 height 7
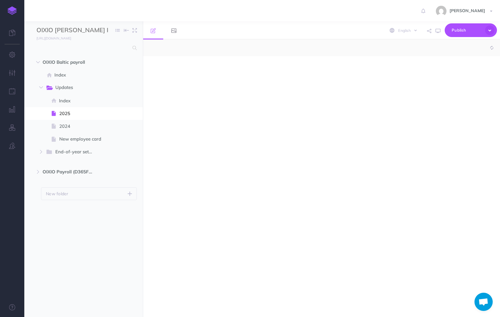
select select "null"
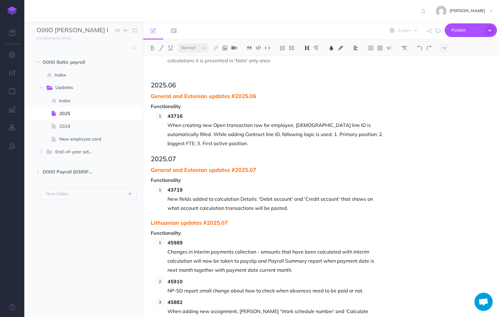
scroll to position [2301, 0]
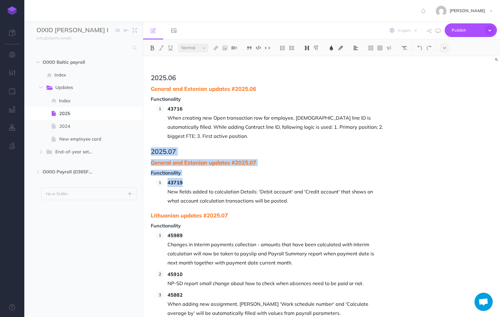
drag, startPoint x: 151, startPoint y: 123, endPoint x: 189, endPoint y: 155, distance: 50.0
copy div "2025.07 General and Estonian updates #2025.07 Functionality 43719"
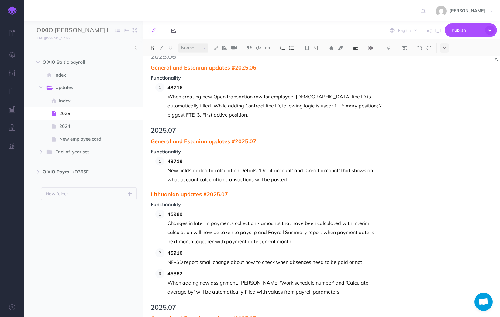
scroll to position [2347, 0]
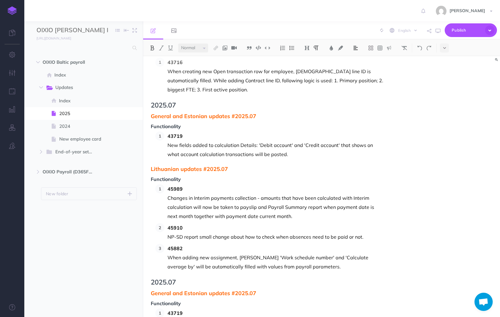
click at [178, 279] on span "2025.07" at bounding box center [268, 282] width 235 height 7
click at [261, 291] on span "General and Estonian updates #2025.07" at bounding box center [268, 294] width 235 height 6
drag, startPoint x: 190, startPoint y: 286, endPoint x: 168, endPoint y: 286, distance: 21.9
click at [168, 309] on span "43719" at bounding box center [277, 313] width 218 height 9
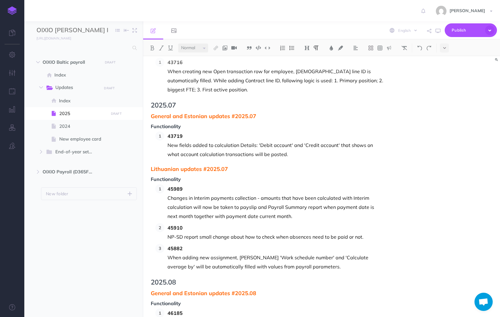
click at [191, 309] on span "46185" at bounding box center [277, 313] width 218 height 9
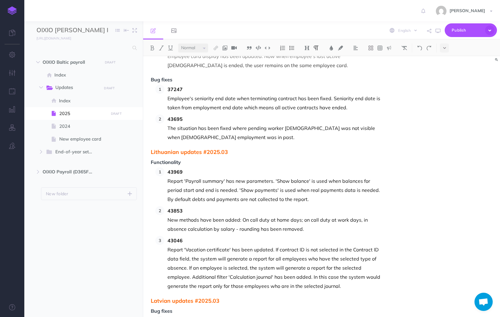
scroll to position [1301, 0]
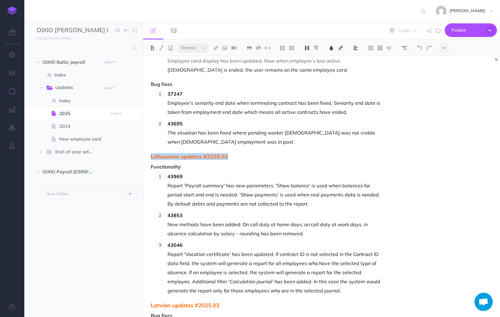
drag, startPoint x: 237, startPoint y: 138, endPoint x: 151, endPoint y: 136, distance: 85.5
click at [151, 154] on span "Lithuanian updates #2025.03" at bounding box center [268, 157] width 235 height 6
copy span "Lithuanian updates #2025.03"
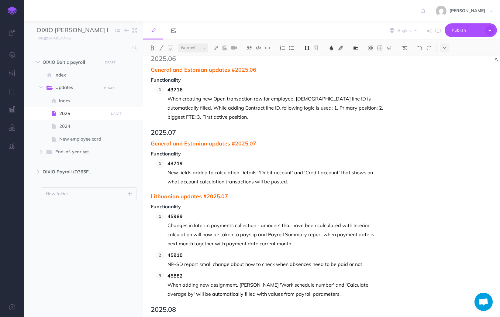
scroll to position [2366, 0]
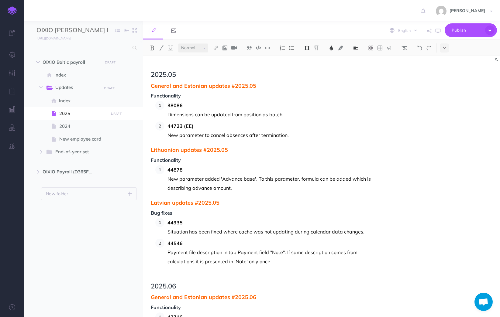
scroll to position [2092, 0]
drag, startPoint x: 220, startPoint y: 174, endPoint x: 151, endPoint y: 175, distance: 69.6
click at [151, 200] on span "Latvian updates #2025.05" at bounding box center [268, 203] width 235 height 6
copy span "Latvian updates #2025.05"
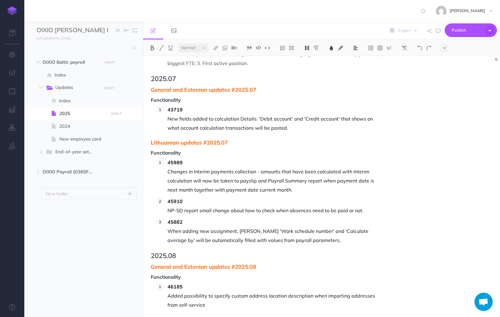
scroll to position [2374, 0]
click at [229, 317] on span "Lithuanian updates #2025.03" at bounding box center [268, 320] width 235 height 6
click at [233, 317] on span "Lithuanian updates #2025.08" at bounding box center [268, 320] width 235 height 6
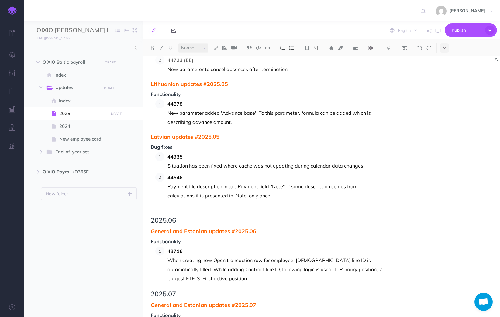
scroll to position [2151, 0]
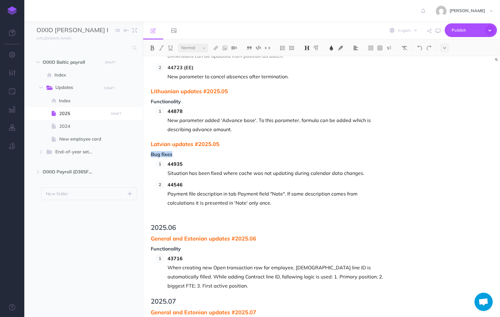
drag, startPoint x: 181, startPoint y: 128, endPoint x: 151, endPoint y: 126, distance: 29.6
click at [151, 152] on span "Bug fixes" at bounding box center [268, 154] width 235 height 5
drag, startPoint x: 188, startPoint y: 136, endPoint x: 150, endPoint y: 125, distance: 39.8
copy div "Bug fixes 44935"
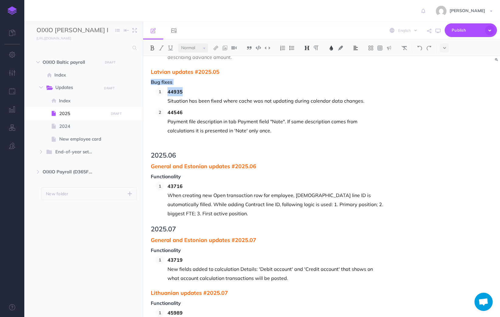
scroll to position [2394, 0]
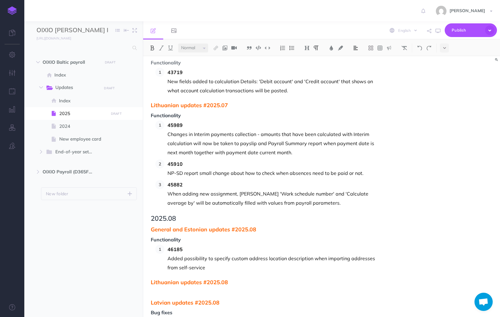
scroll to position [2420, 0]
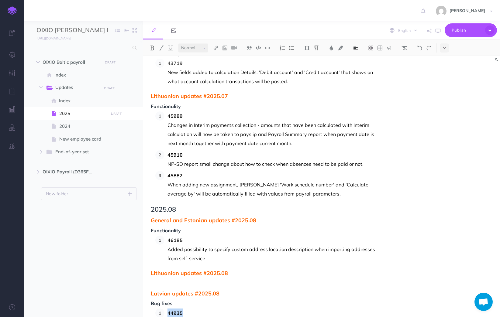
click at [169, 309] on span "44935" at bounding box center [277, 313] width 218 height 9
click at [199, 309] on span "46072" at bounding box center [277, 313] width 218 height 9
click at [178, 317] on p at bounding box center [277, 322] width 218 height 9
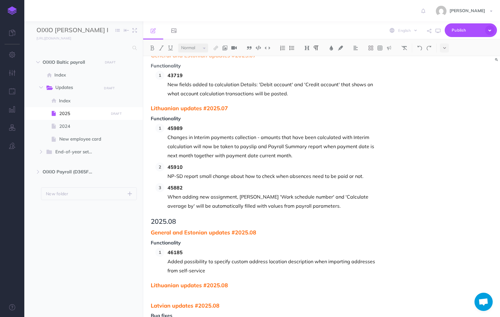
scroll to position [2378, 0]
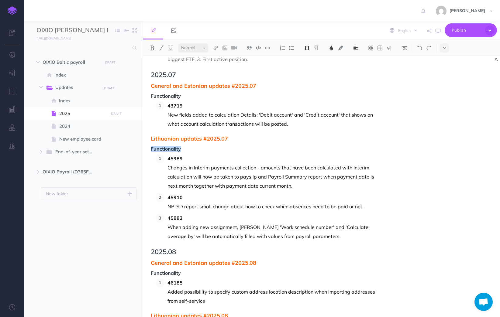
drag, startPoint x: 166, startPoint y: 123, endPoint x: 152, endPoint y: 122, distance: 14.0
click at [152, 147] on span "Functionality" at bounding box center [268, 149] width 235 height 5
drag, startPoint x: 184, startPoint y: 130, endPoint x: 150, endPoint y: 120, distance: 35.2
copy div "Functionality 45989"
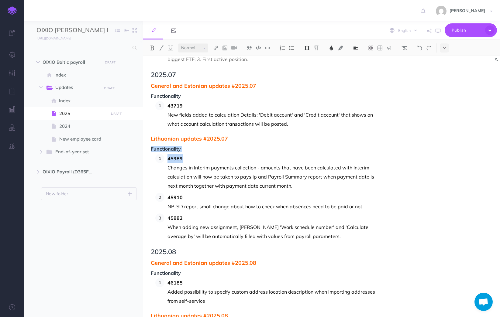
scroll to position [2439, 0]
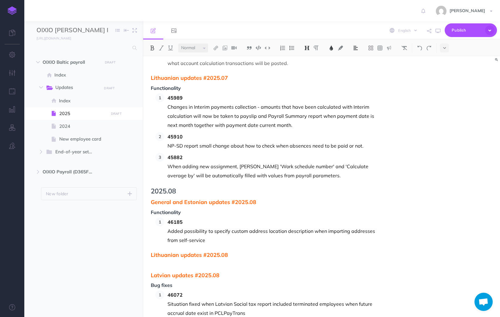
click at [234, 261] on p at bounding box center [268, 264] width 235 height 7
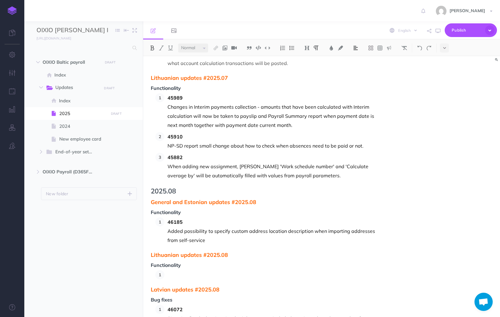
click at [180, 271] on p at bounding box center [277, 275] width 218 height 9
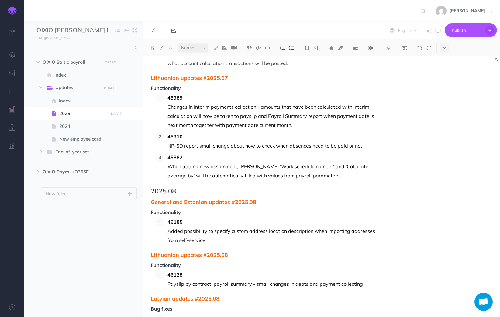
click at [368, 280] on p "Payslip by contract, payroll summary - small changes in debts and payment colle…" at bounding box center [277, 284] width 218 height 9
drag, startPoint x: 184, startPoint y: 248, endPoint x: 168, endPoint y: 246, distance: 16.2
click at [168, 271] on span "46128" at bounding box center [277, 275] width 218 height 9
copy span "46128"
drag, startPoint x: 185, startPoint y: 268, endPoint x: 168, endPoint y: 268, distance: 16.1
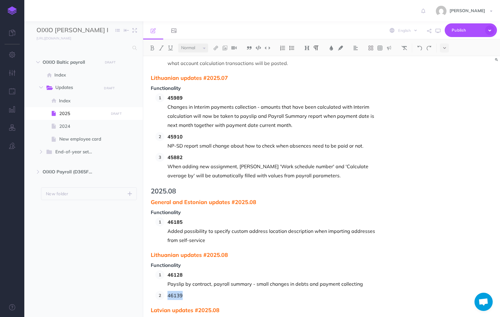
click at [168, 291] on p "46139" at bounding box center [277, 295] width 218 height 9
click at [188, 291] on span "46128" at bounding box center [277, 295] width 218 height 9
click at [196, 291] on span "46139" at bounding box center [277, 295] width 218 height 9
click at [168, 300] on p at bounding box center [277, 304] width 218 height 9
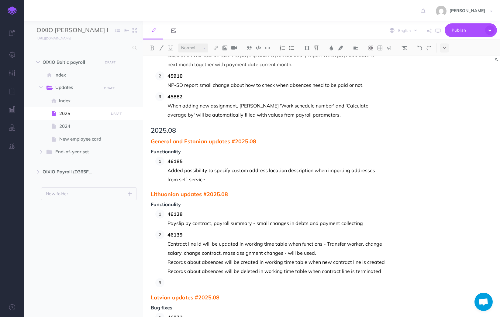
scroll to position [2522, 0]
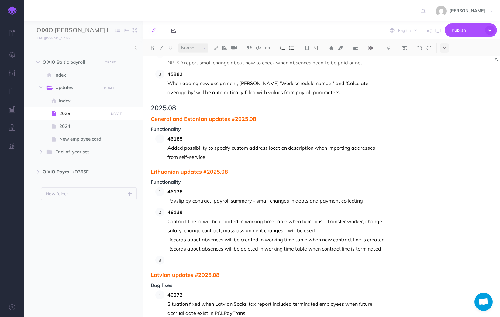
click at [189, 256] on p at bounding box center [277, 260] width 218 height 9
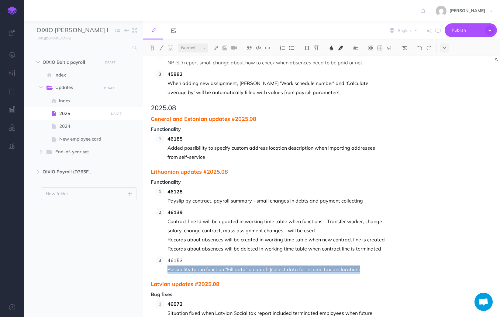
drag, startPoint x: 370, startPoint y: 243, endPoint x: 168, endPoint y: 240, distance: 202.2
click at [168, 265] on p "Possibility to run function "Fill data" on batch (collect data for income tax d…" at bounding box center [277, 269] width 218 height 9
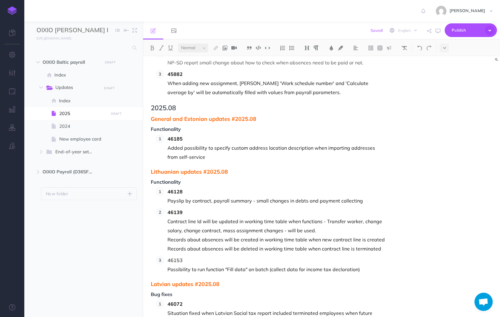
click at [168, 265] on p "Possibility to run function "Fill data" on batch (collect data for income tax d…" at bounding box center [277, 269] width 218 height 9
click at [191, 265] on p "Possibility to run function "Fill data" on batch (collect data for income tax d…" at bounding box center [277, 269] width 218 height 9
drag, startPoint x: 187, startPoint y: 234, endPoint x: 193, endPoint y: 233, distance: 6.3
click at [186, 256] on p "46153" at bounding box center [277, 260] width 218 height 9
drag, startPoint x: 185, startPoint y: 231, endPoint x: 169, endPoint y: 233, distance: 16.8
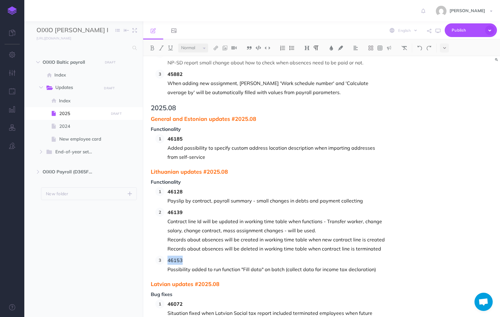
click at [169, 256] on p "46153" at bounding box center [277, 260] width 218 height 9
click at [153, 46] on img at bounding box center [152, 48] width 5 height 5
click at [379, 265] on p "Possibility added to run function "Fill data" on batch (collect data for income…" at bounding box center [277, 269] width 218 height 9
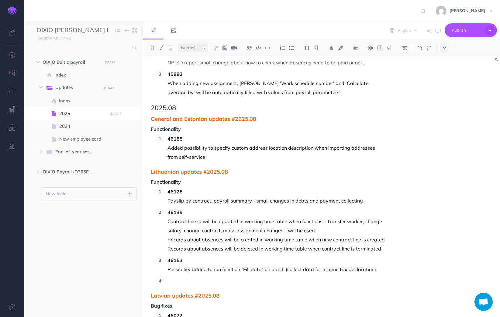
click at [178, 277] on p at bounding box center [277, 281] width 218 height 9
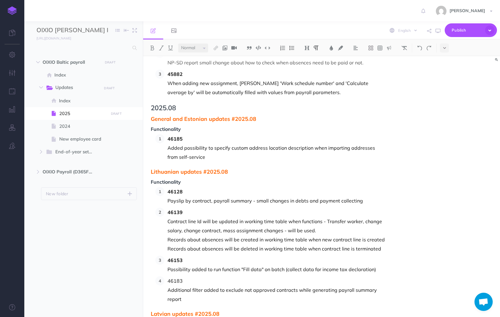
click at [189, 277] on p "46183" at bounding box center [277, 281] width 218 height 9
drag, startPoint x: 189, startPoint y: 254, endPoint x: 171, endPoint y: 252, distance: 17.4
click at [171, 277] on p "46183" at bounding box center [277, 281] width 218 height 9
click at [151, 49] on img at bounding box center [152, 48] width 5 height 5
click at [213, 286] on p "Additional filter added to exclude not approved contracts while generating payr…" at bounding box center [277, 295] width 218 height 18
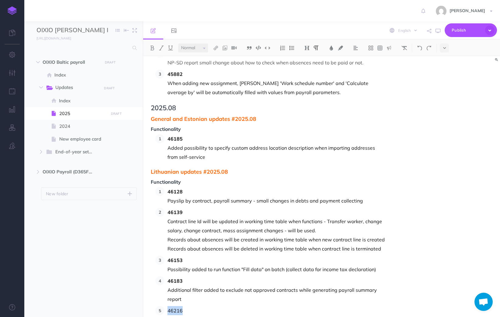
drag, startPoint x: 184, startPoint y: 285, endPoint x: 169, endPoint y: 283, distance: 15.3
click at [169, 306] on p "46216" at bounding box center [277, 310] width 218 height 9
click at [149, 46] on button at bounding box center [152, 47] width 9 height 9
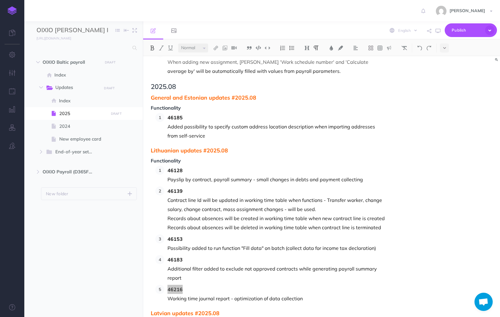
scroll to position [2552, 0]
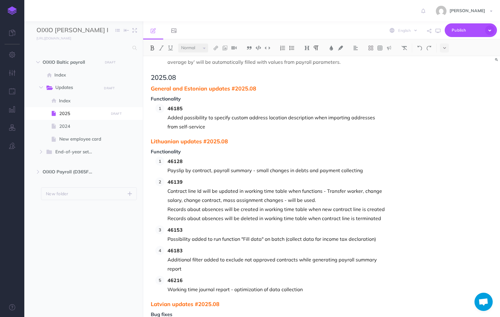
click at [302, 285] on p "Working time journal report - optimization of data collection" at bounding box center [277, 289] width 218 height 9
click at [175, 306] on p at bounding box center [277, 310] width 218 height 9
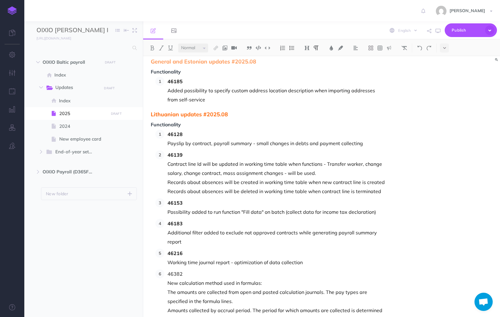
scroll to position [2589, 0]
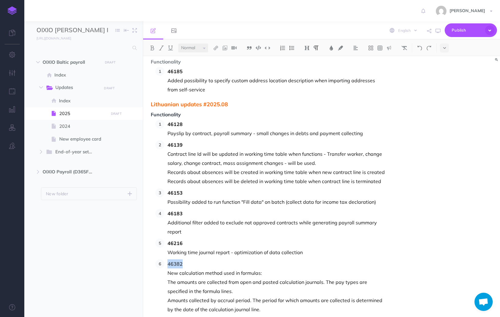
drag, startPoint x: 189, startPoint y: 237, endPoint x: 168, endPoint y: 236, distance: 20.5
click at [168, 260] on p "46382" at bounding box center [277, 264] width 218 height 9
click at [151, 48] on img at bounding box center [152, 48] width 5 height 5
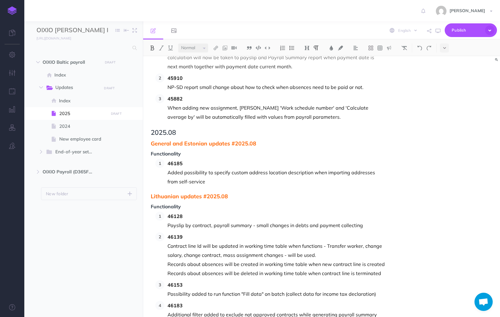
scroll to position [2487, 0]
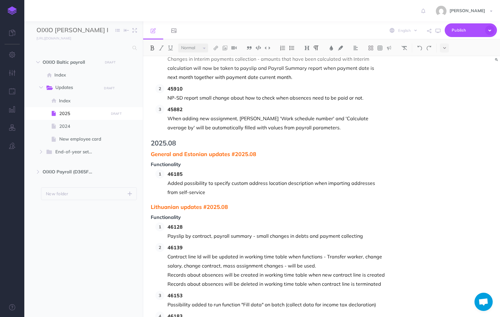
click at [198, 179] on p "Added possibility to specify custom address location description when importing…" at bounding box center [277, 188] width 218 height 18
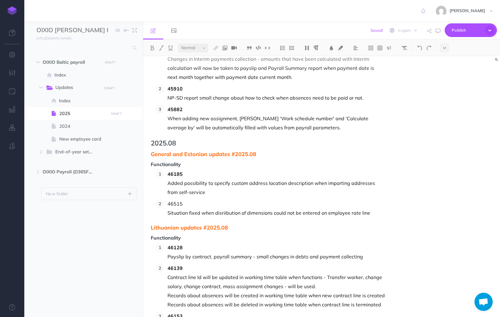
click at [225, 209] on p "Situation fixed when disriibution of dimensions could not be entered on employe…" at bounding box center [277, 213] width 218 height 9
drag, startPoint x: 318, startPoint y: 186, endPoint x: 302, endPoint y: 187, distance: 16.5
click at [302, 209] on p "Situation fixed when disribution of dimensions could not be entered on employee…" at bounding box center [277, 213] width 218 height 9
click at [366, 209] on p "Situation fixed when disribution of dimensions could not be added on employee r…" at bounding box center [277, 213] width 218 height 9
drag, startPoint x: 185, startPoint y: 177, endPoint x: 168, endPoint y: 175, distance: 17.2
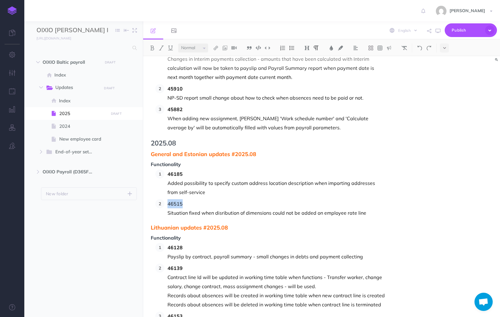
click at [168, 199] on p "46515" at bounding box center [277, 203] width 218 height 9
click at [152, 49] on img at bounding box center [152, 48] width 5 height 5
click at [198, 199] on p "46515" at bounding box center [277, 203] width 218 height 9
click at [221, 209] on p "Situation fixed when disribution of dimensions could not be added on employee r…" at bounding box center [277, 213] width 218 height 9
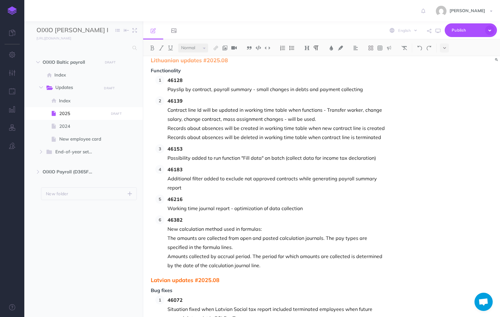
scroll to position [2659, 0]
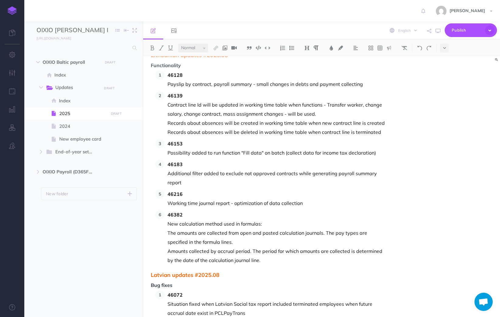
click at [257, 300] on p "Situation fixed when Latvian Social tax report included terminated employees wh…" at bounding box center [277, 309] width 218 height 18
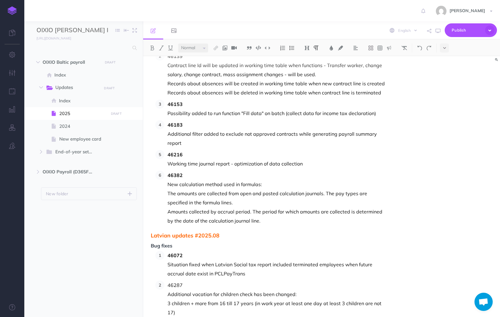
scroll to position [2726, 0]
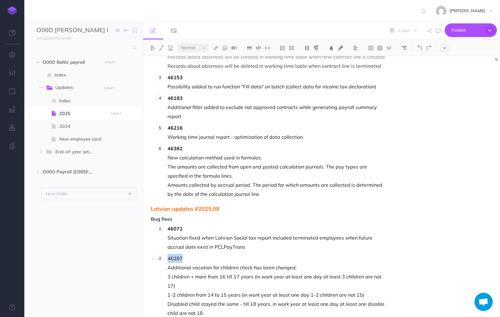
drag, startPoint x: 186, startPoint y: 232, endPoint x: 169, endPoint y: 232, distance: 17.0
click at [169, 254] on p "46287" at bounding box center [277, 258] width 218 height 9
click at [155, 48] on img at bounding box center [152, 48] width 5 height 5
click at [210, 300] on p "Disabled child stayed the same - till 18 years, in work year at least one day a…" at bounding box center [277, 309] width 218 height 18
drag, startPoint x: 185, startPoint y: 298, endPoint x: 169, endPoint y: 297, distance: 15.8
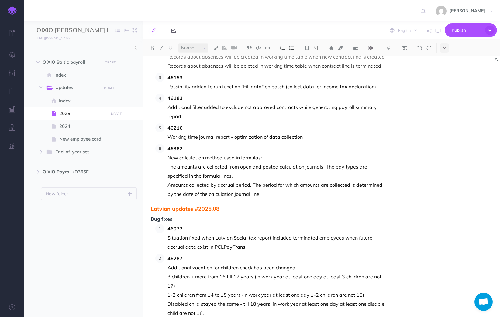
click at [153, 50] on img at bounding box center [152, 48] width 5 height 5
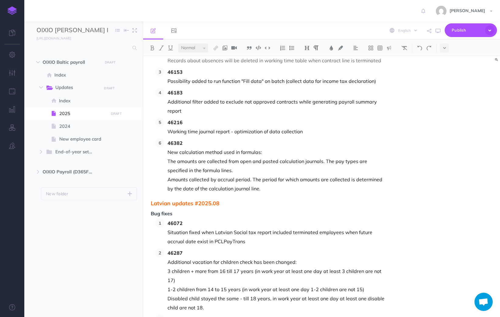
scroll to position [2743, 0]
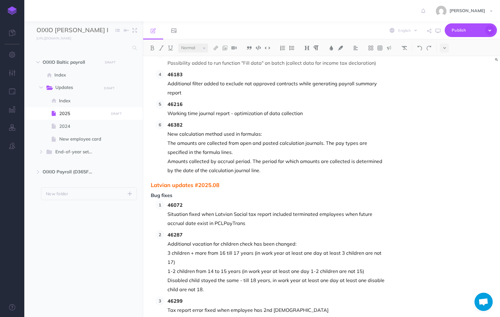
drag, startPoint x: 189, startPoint y: 294, endPoint x: 168, endPoint y: 293, distance: 21.3
click at [168, 317] on p "46379" at bounding box center [277, 321] width 218 height 9
click at [151, 48] on img at bounding box center [152, 48] width 5 height 5
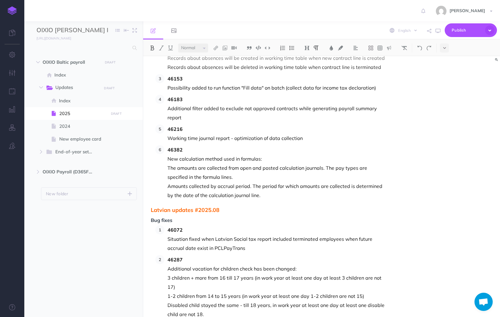
scroll to position [2694, 0]
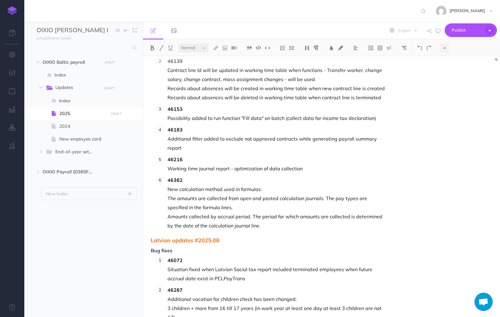
click at [269, 212] on p "Amounts collected by accrual period. The period for which amounts are collected…" at bounding box center [277, 221] width 218 height 18
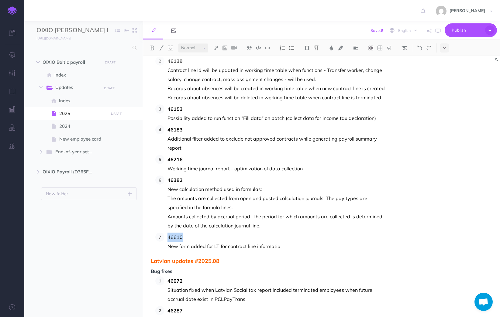
drag, startPoint x: 185, startPoint y: 211, endPoint x: 169, endPoint y: 209, distance: 16.8
click at [169, 233] on p "46610" at bounding box center [277, 237] width 218 height 9
click at [151, 49] on img at bounding box center [152, 48] width 5 height 5
click at [193, 233] on p "46610" at bounding box center [277, 237] width 218 height 9
click at [282, 242] on p "New form added for LT for contract line informatio" at bounding box center [277, 246] width 218 height 9
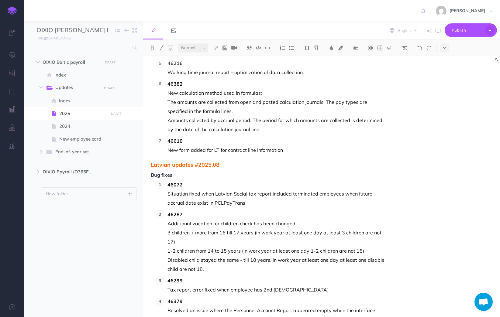
scroll to position [2806, 0]
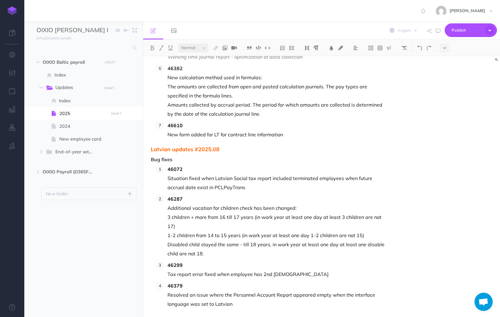
click at [253, 291] on p "Resolved an issue where the Personnel Account Report appeared empty when the in…" at bounding box center [277, 300] width 218 height 18
click at [191, 311] on p "46358" at bounding box center [277, 315] width 218 height 9
drag, startPoint x: 194, startPoint y: 285, endPoint x: 169, endPoint y: 289, distance: 25.6
click at [169, 311] on p "46358" at bounding box center [277, 315] width 218 height 9
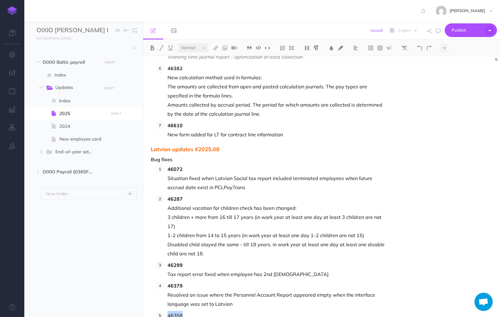
click at [152, 45] on button at bounding box center [152, 47] width 9 height 9
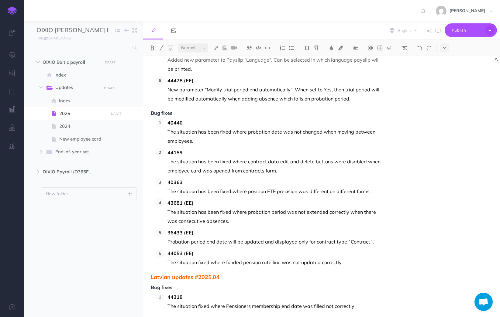
scroll to position [1802, 0]
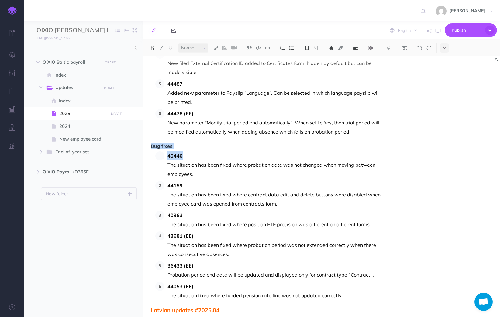
drag, startPoint x: 189, startPoint y: 130, endPoint x: 148, endPoint y: 119, distance: 42.9
copy div "Bug fixes 40440"
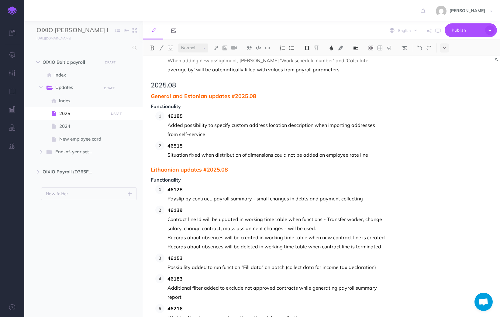
scroll to position [2532, 0]
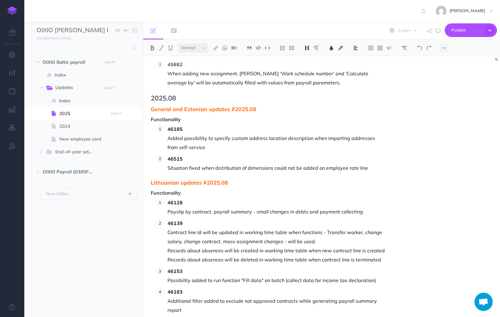
click at [378, 164] on p "Situation fixed when distribution of dimensions could not be added on employee …" at bounding box center [277, 168] width 218 height 9
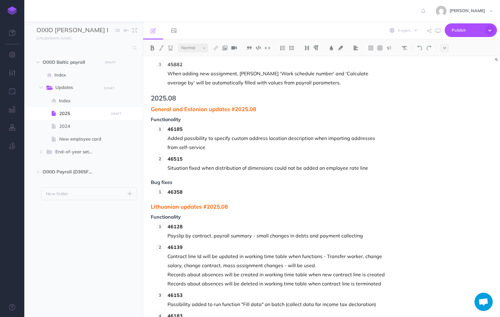
click at [196, 188] on span "46358" at bounding box center [277, 192] width 218 height 9
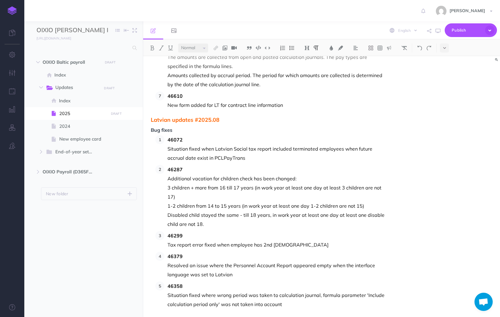
scroll to position [2869, 0]
click at [288, 291] on p "Situation fixed where wrong period was taken to calculation journal, formula pa…" at bounding box center [277, 300] width 218 height 18
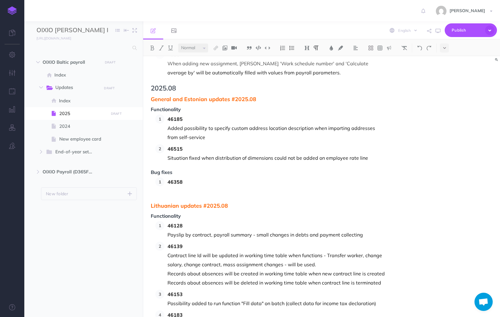
scroll to position [2525, 0]
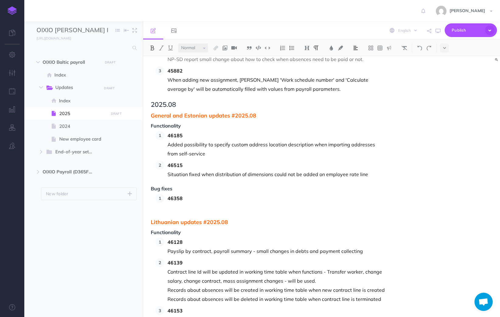
click at [198, 194] on span "46358" at bounding box center [277, 198] width 218 height 9
click at [193, 194] on span "44731" at bounding box center [277, 198] width 218 height 9
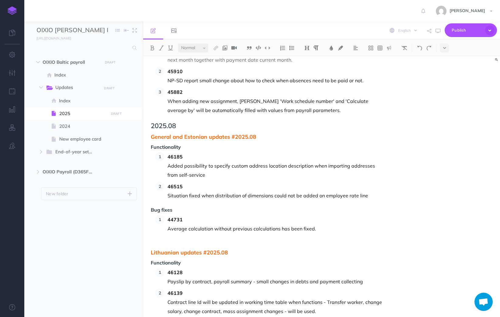
scroll to position [2495, 0]
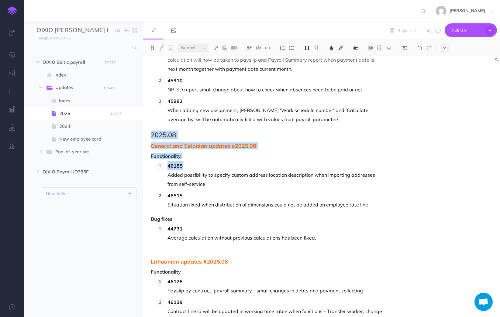
drag, startPoint x: 151, startPoint y: 107, endPoint x: 185, endPoint y: 140, distance: 47.7
copy div "2025.08 General and Estonian updates #2025.08 Functionality 46185"
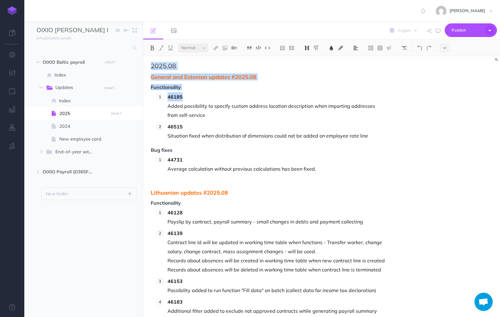
scroll to position [2869, 0]
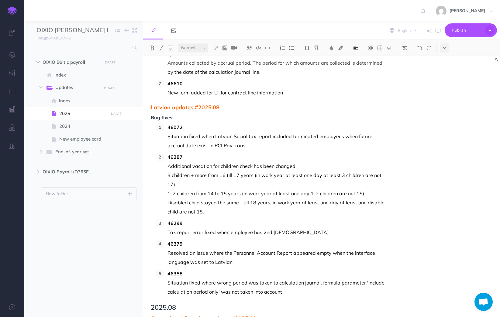
click at [181, 304] on span "2025.08" at bounding box center [268, 307] width 235 height 7
click at [257, 316] on span "General and Estonian updates #2025.08" at bounding box center [268, 319] width 235 height 6
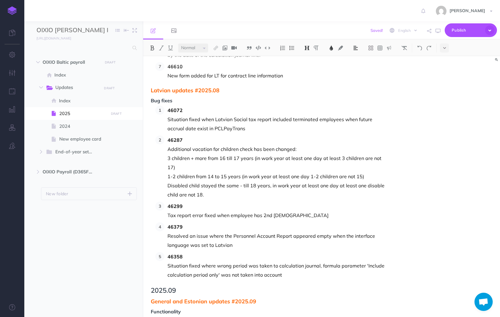
scroll to position [2915, 0]
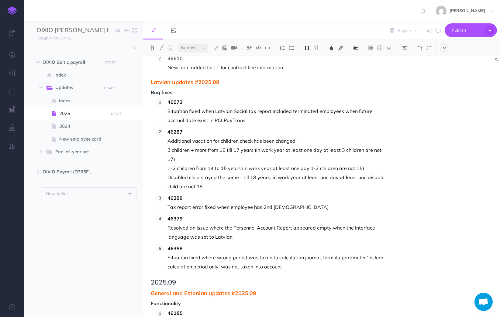
click at [190, 309] on span "46185" at bounding box center [277, 313] width 218 height 9
click at [196, 309] on p at bounding box center [277, 313] width 218 height 9
click at [193, 309] on span "43059" at bounding box center [277, 313] width 218 height 9
click at [178, 317] on p at bounding box center [277, 322] width 218 height 9
click at [293, 317] on p "New datafiled 'Name in english' added to department" at bounding box center [277, 322] width 218 height 9
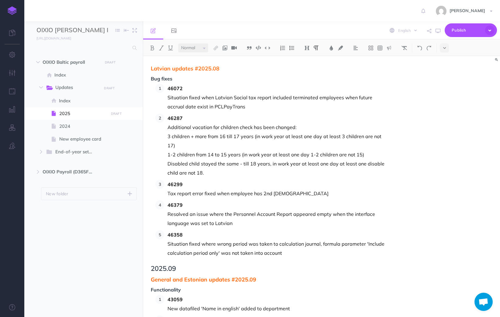
scroll to position [2936, 0]
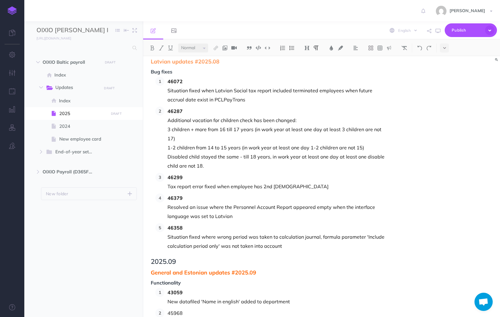
click at [207, 309] on p "45968" at bounding box center [277, 313] width 218 height 9
click at [204, 317] on p "New parameter for showing department name in English field" at bounding box center [277, 322] width 218 height 9
drag, startPoint x: 186, startPoint y: 286, endPoint x: 169, endPoint y: 286, distance: 17.6
click at [169, 309] on p "45968" at bounding box center [277, 313] width 218 height 9
click at [151, 51] on button at bounding box center [152, 47] width 9 height 9
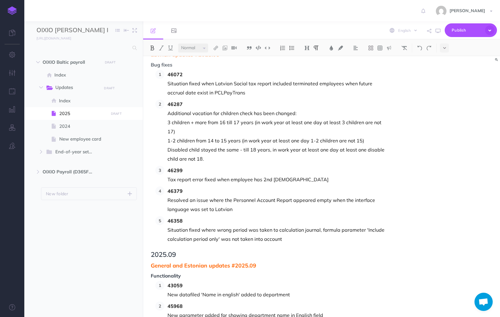
scroll to position [2945, 0]
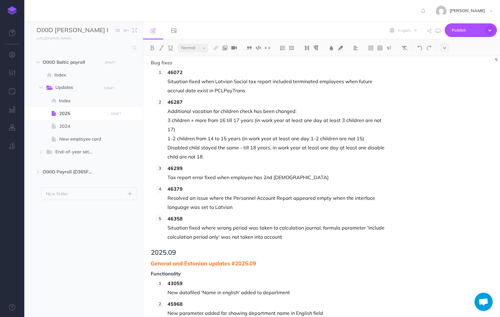
click at [324, 309] on p "New parameter added for showing department name in English field" at bounding box center [277, 313] width 218 height 9
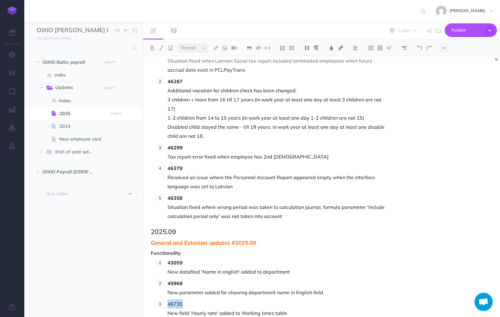
drag, startPoint x: 182, startPoint y: 279, endPoint x: 169, endPoint y: 277, distance: 13.5
click at [169, 300] on p "46735" at bounding box center [277, 304] width 218 height 9
click at [152, 47] on img at bounding box center [152, 48] width 5 height 5
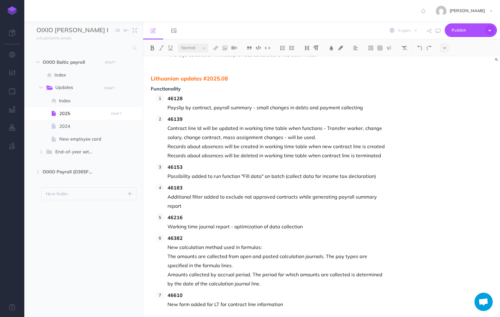
scroll to position [2662, 0]
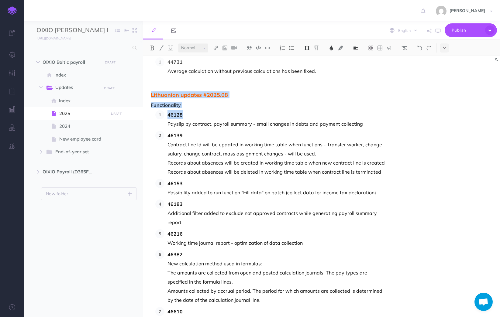
drag, startPoint x: 188, startPoint y: 86, endPoint x: 151, endPoint y: 68, distance: 41.6
copy div "Lithuanian updates #2025.08 Functionality 46128"
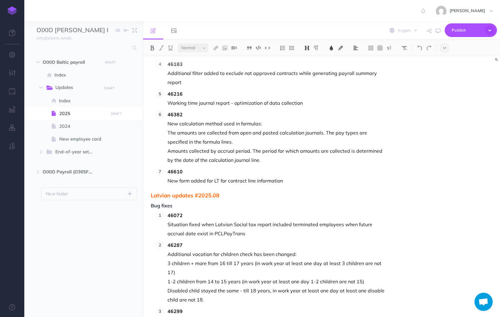
scroll to position [2966, 0]
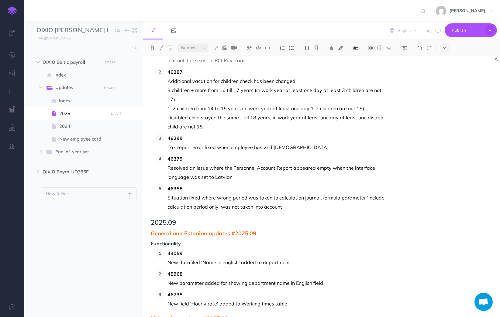
click at [228, 316] on span "Lithuanian updates #2025.08" at bounding box center [268, 319] width 235 height 6
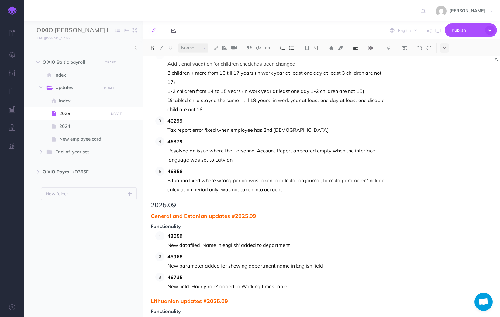
scroll to position [3001, 0]
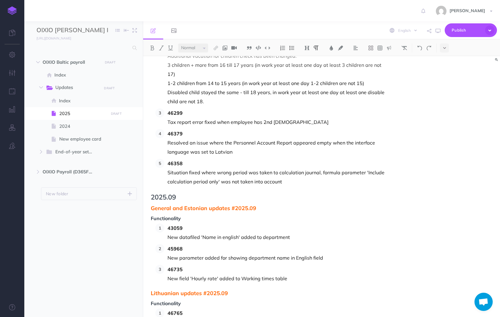
click at [178, 317] on p at bounding box center [277, 322] width 218 height 9
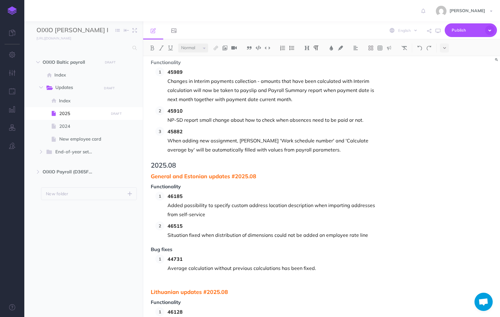
scroll to position [2484, 0]
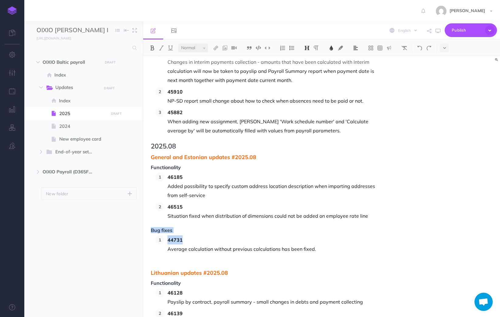
drag, startPoint x: 187, startPoint y: 213, endPoint x: 151, endPoint y: 203, distance: 37.5
copy div "Bug fixes 44731"
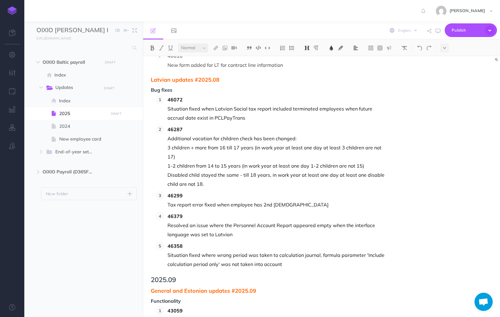
scroll to position [3010, 0]
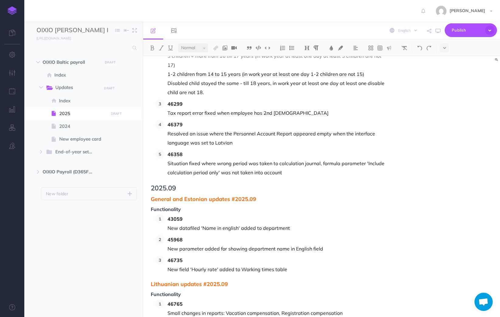
click at [298, 265] on p "New field 'Hourly rate' added to Working times table" at bounding box center [277, 269] width 218 height 9
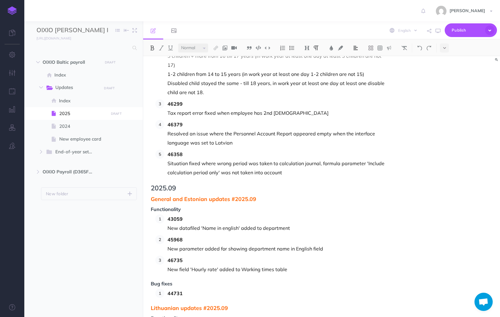
click at [192, 289] on span "44731" at bounding box center [277, 293] width 218 height 9
click at [186, 298] on p at bounding box center [277, 302] width 218 height 9
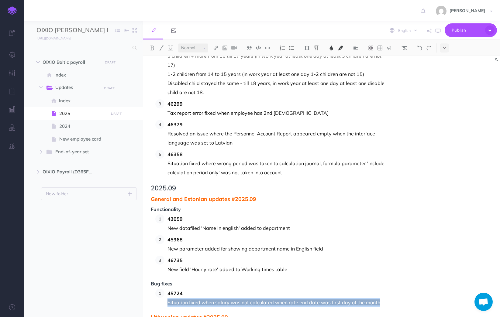
drag, startPoint x: 392, startPoint y: 274, endPoint x: 167, endPoint y: 276, distance: 224.7
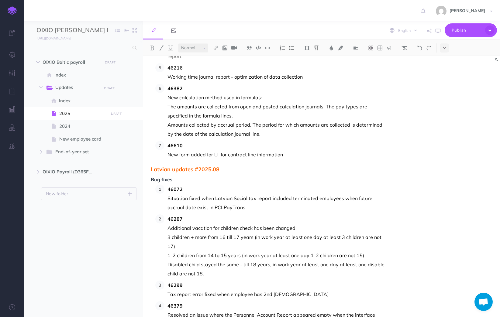
scroll to position [2827, 0]
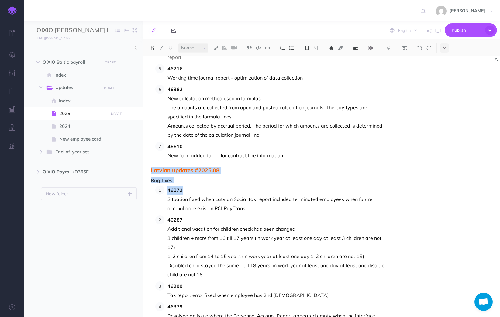
drag, startPoint x: 192, startPoint y: 163, endPoint x: 152, endPoint y: 144, distance: 44.6
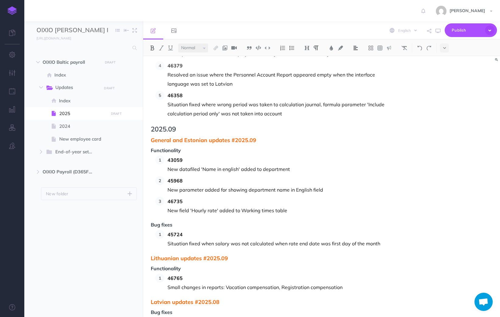
scroll to position [3077, 0]
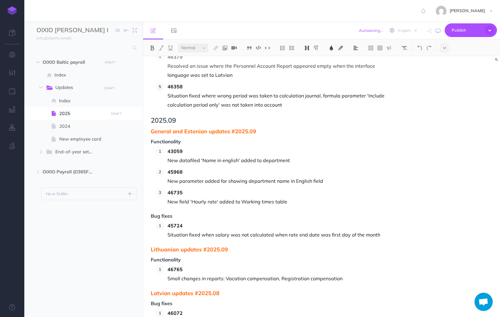
click at [225, 291] on span "Latvian updates #2025.08" at bounding box center [268, 294] width 235 height 6
click at [191, 309] on span "46072" at bounding box center [277, 313] width 218 height 9
click at [177, 317] on p at bounding box center [277, 322] width 218 height 9
click at [79, 256] on ul "OIXIO Baltic payroll DRAFT Publish these changes Nevermind Publish New folder A…" at bounding box center [83, 179] width 119 height 246
click at [110, 62] on small "PUBLISH" at bounding box center [110, 63] width 14 height 4
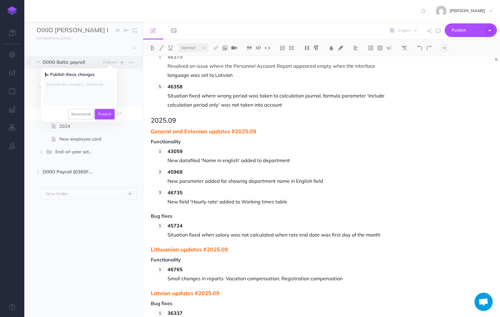
click at [108, 113] on button "Publish" at bounding box center [105, 114] width 20 height 10
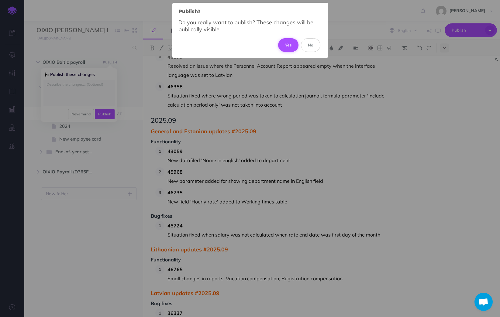
click at [288, 47] on button "Yes" at bounding box center [288, 44] width 20 height 13
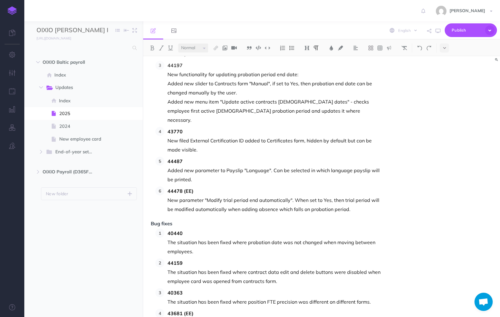
scroll to position [1718, 0]
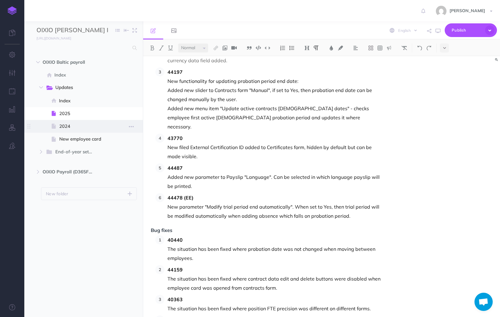
click at [57, 124] on span at bounding box center [54, 126] width 9 height 7
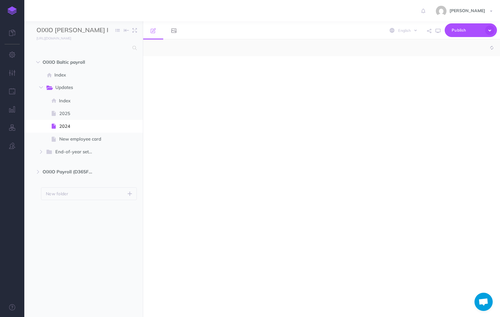
select select "null"
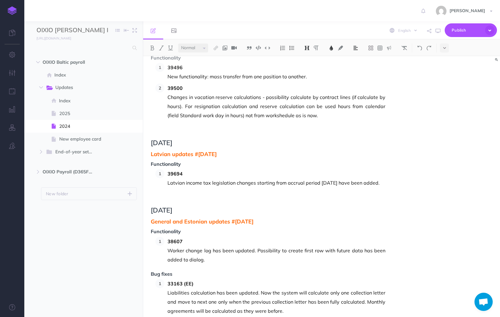
scroll to position [365, 0]
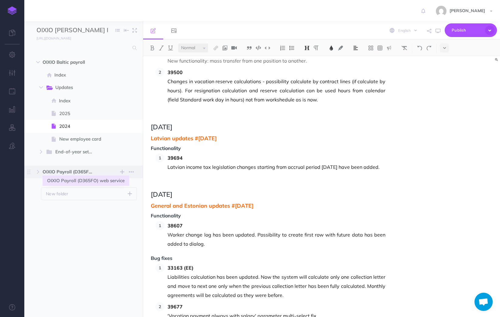
click at [62, 171] on span "OIXIO Payroll (D365FO) web service" at bounding box center [71, 171] width 56 height 7
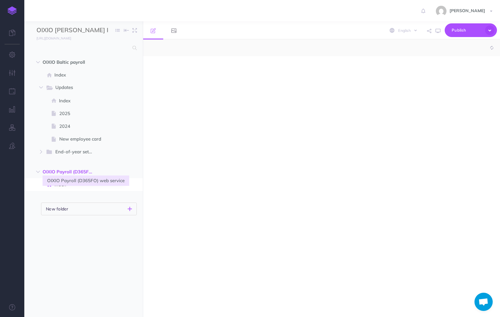
select select "null"
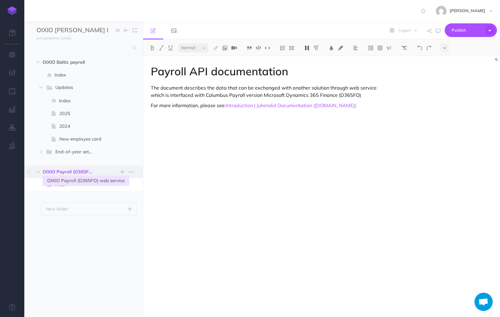
click at [61, 175] on span "OIXIO Payroll (D365FO) web service" at bounding box center [71, 171] width 56 height 7
click at [62, 171] on span "OIXIO Payroll (D365FO) web service" at bounding box center [71, 171] width 56 height 7
click at [36, 170] on button "button" at bounding box center [38, 171] width 11 height 7
click at [213, 200] on div "Payroll API documentation The document describes the data that can be exchanged…" at bounding box center [268, 183] width 250 height 255
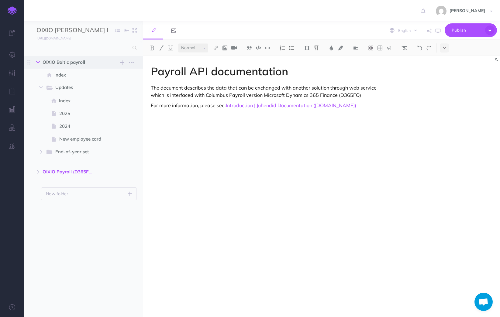
click at [38, 62] on icon "button" at bounding box center [38, 63] width 4 height 4
